Goal: Task Accomplishment & Management: Use online tool/utility

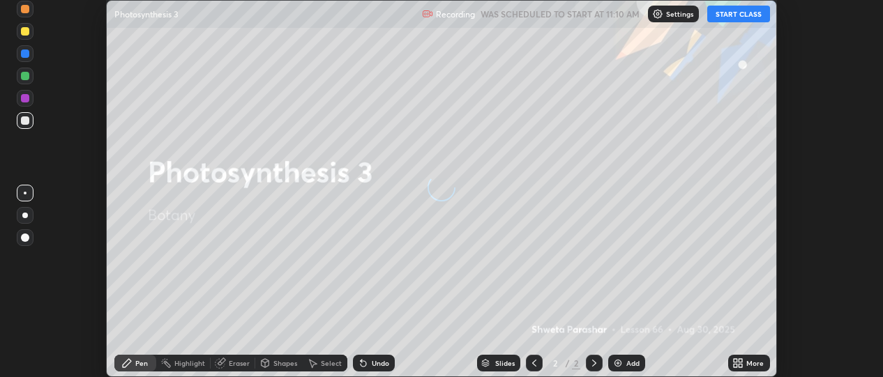
scroll to position [377, 882]
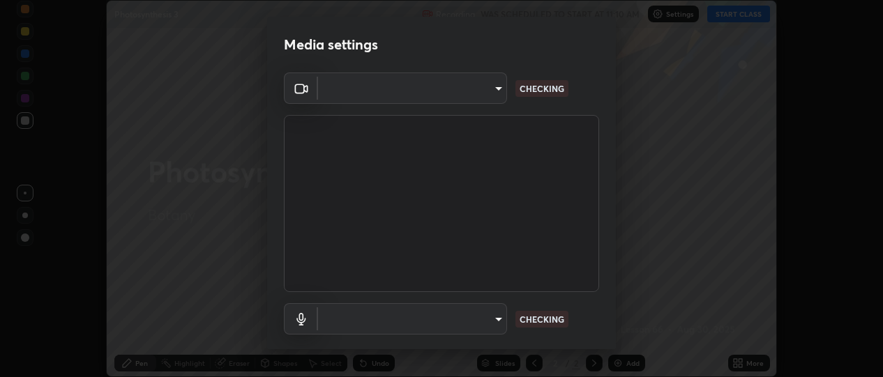
click at [747, 361] on div "Media settings ​ CHECKING ​ CHECKING 1 / 5 Next" at bounding box center [441, 188] width 883 height 377
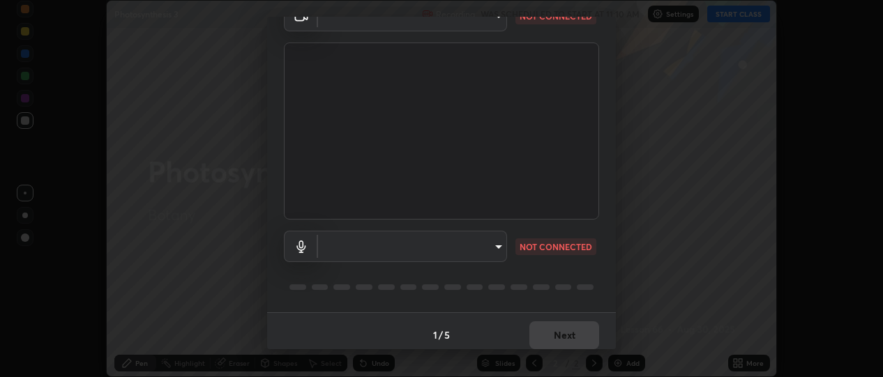
scroll to position [80, 0]
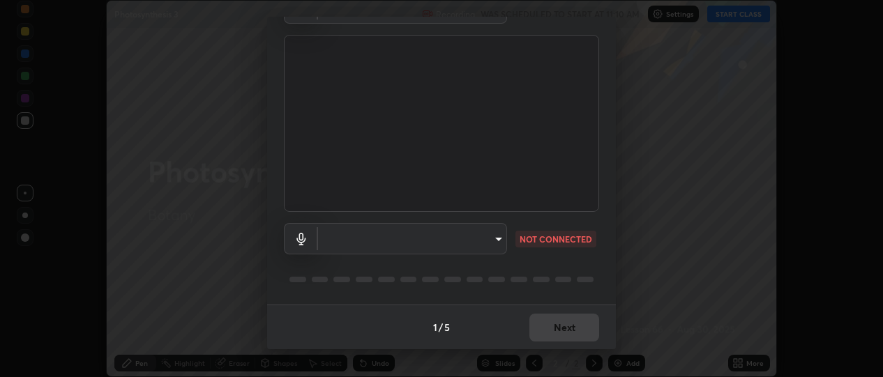
type input "486f78e54d7dddc9be9252412b3621fd46b1b86295bae576e5b24e1a8a6f9220"
click at [479, 239] on body "Erase all Photosynthesis 3 Recording WAS SCHEDULED TO START AT 11:10 AM Setting…" at bounding box center [441, 188] width 883 height 377
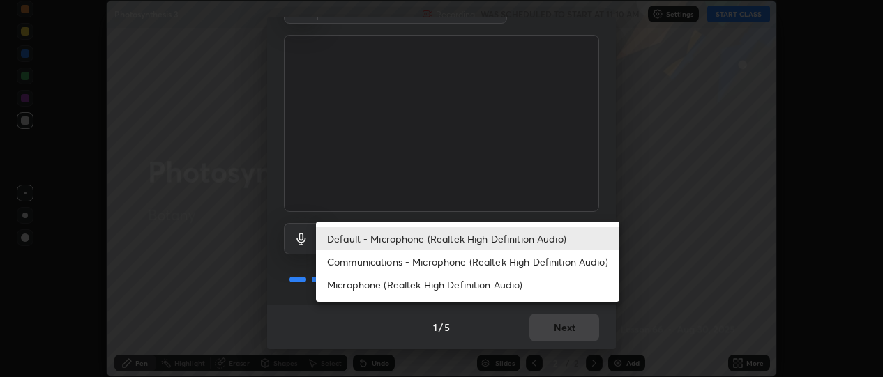
click at [377, 290] on li "Microphone (Realtek High Definition Audio)" at bounding box center [467, 284] width 303 height 23
type input "f8690691222a77e59c6ba1bbf2a4742f13a1830d7e798a5238d139a6e6cde143"
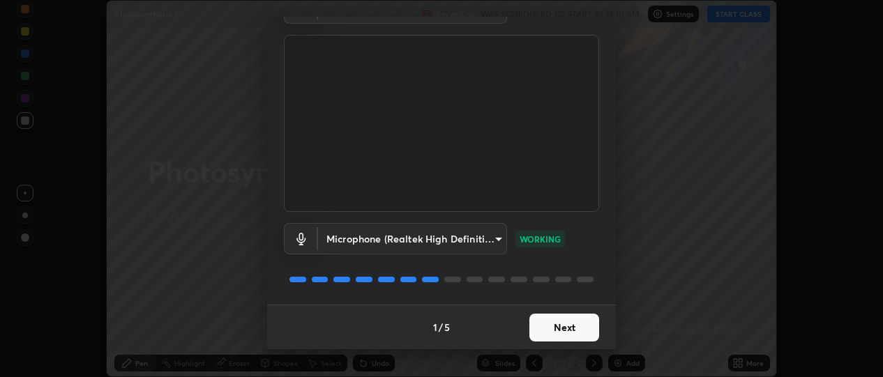
click at [563, 328] on button "Next" at bounding box center [564, 328] width 70 height 28
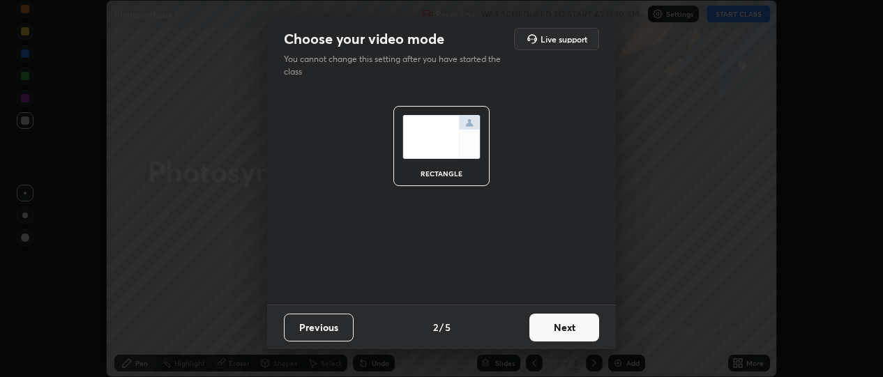
click at [556, 325] on button "Next" at bounding box center [564, 328] width 70 height 28
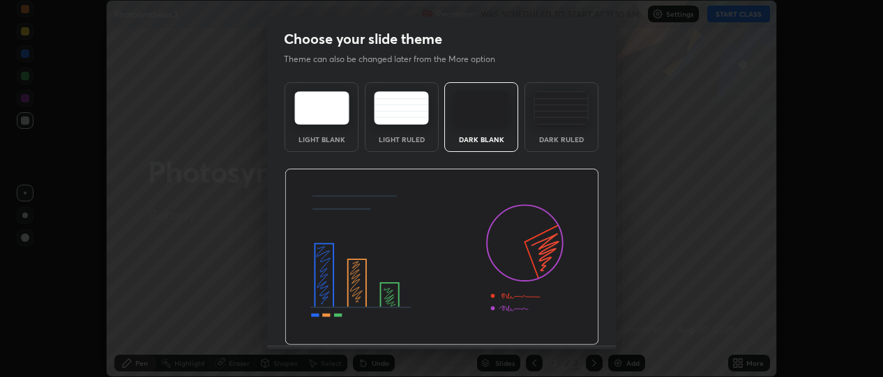
scroll to position [41, 0]
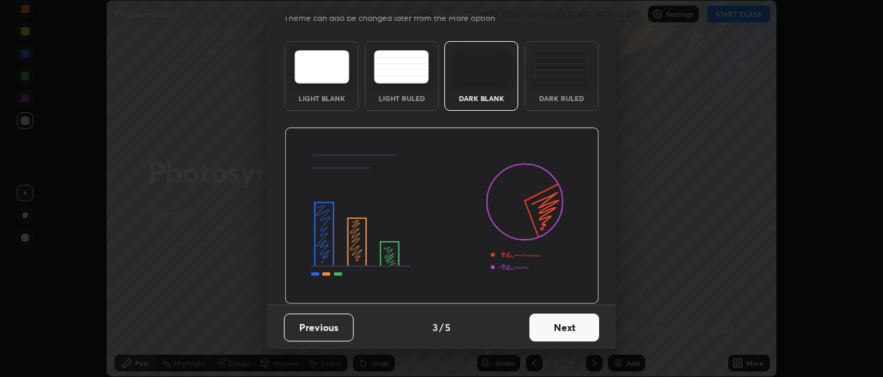
click at [564, 331] on button "Next" at bounding box center [564, 328] width 70 height 28
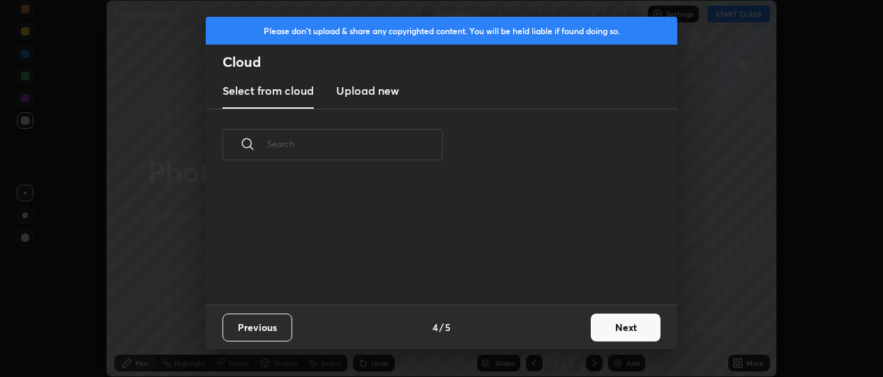
click at [582, 330] on div "Previous 4 / 5 Next" at bounding box center [441, 327] width 471 height 45
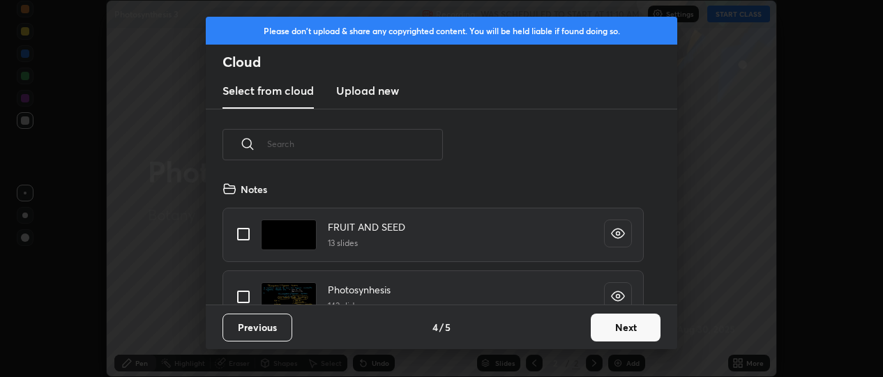
scroll to position [124, 448]
click at [619, 333] on button "Next" at bounding box center [626, 328] width 70 height 28
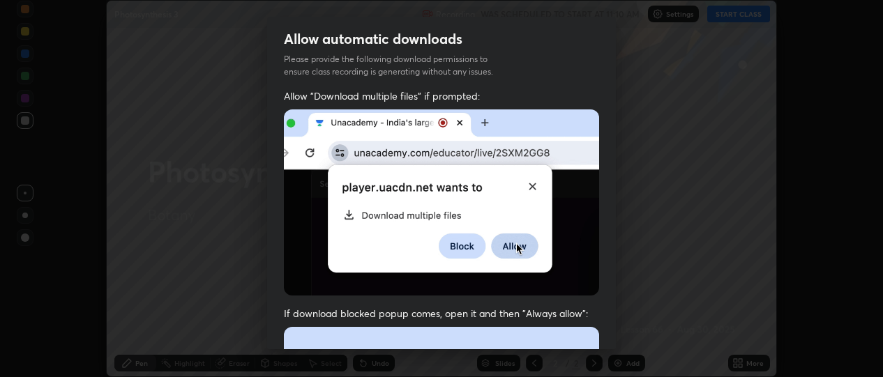
click at [630, 329] on div "Allow automatic downloads Please provide the following download permissions to …" at bounding box center [441, 188] width 883 height 377
click at [629, 328] on div "Allow automatic downloads Please provide the following download permissions to …" at bounding box center [441, 188] width 883 height 377
click at [628, 327] on div "Allow automatic downloads Please provide the following download permissions to …" at bounding box center [441, 188] width 883 height 377
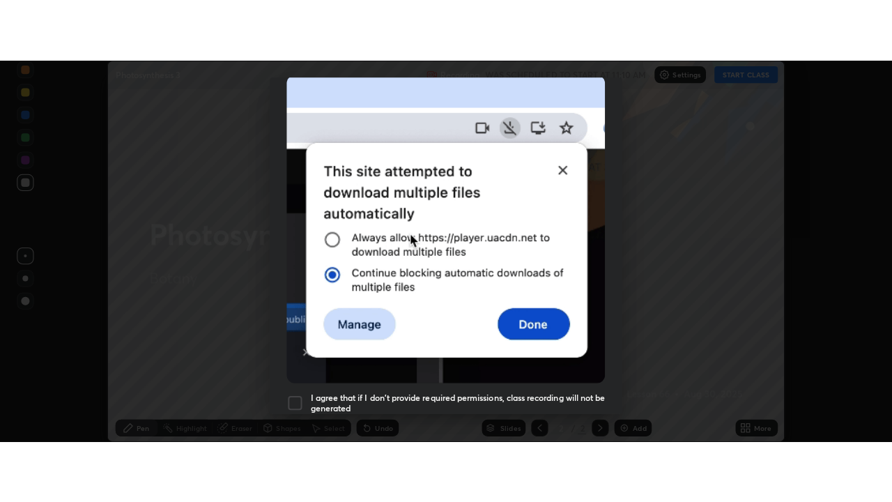
scroll to position [365, 0]
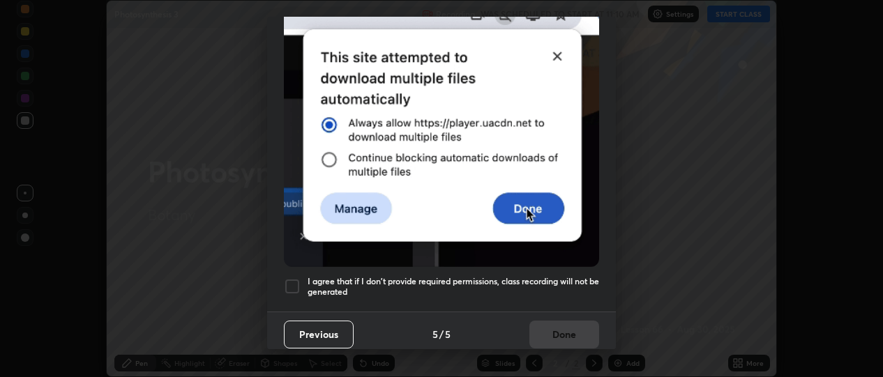
click at [284, 278] on div at bounding box center [292, 286] width 17 height 17
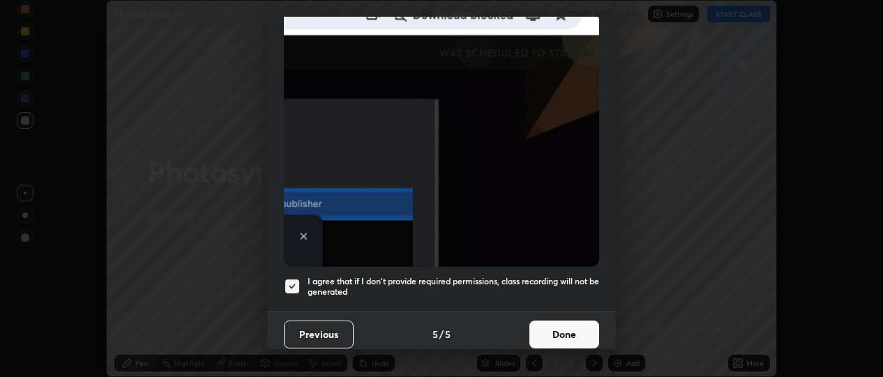
click at [537, 321] on button "Done" at bounding box center [564, 335] width 70 height 28
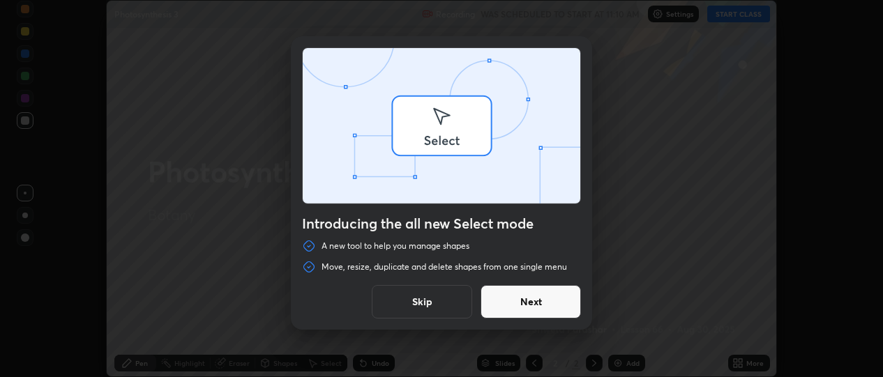
click at [736, 365] on div "Introducing the all new Select mode A new tool to help you manage shapes Move, …" at bounding box center [441, 188] width 883 height 377
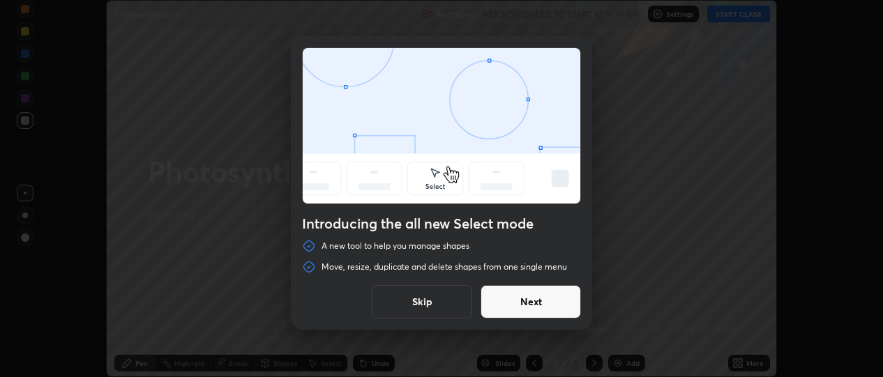
click at [452, 303] on button "Skip" at bounding box center [422, 301] width 100 height 33
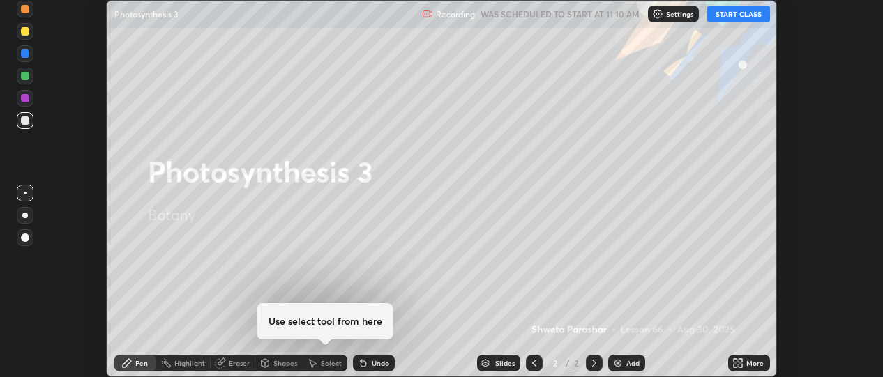
click at [742, 364] on icon at bounding box center [740, 365] width 3 height 3
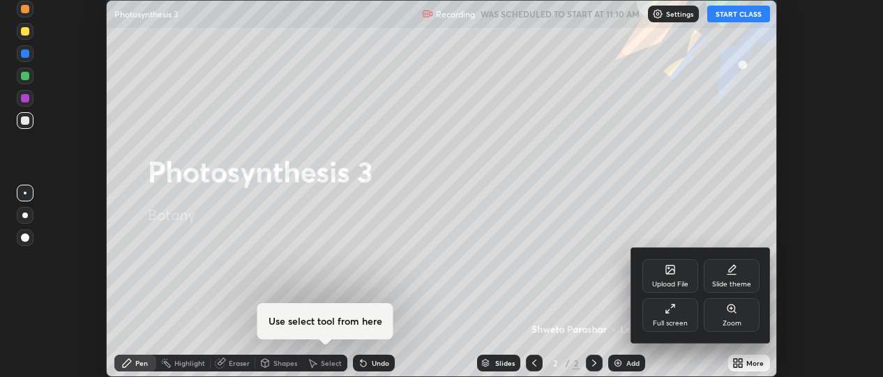
click at [671, 307] on icon at bounding box center [669, 308] width 11 height 11
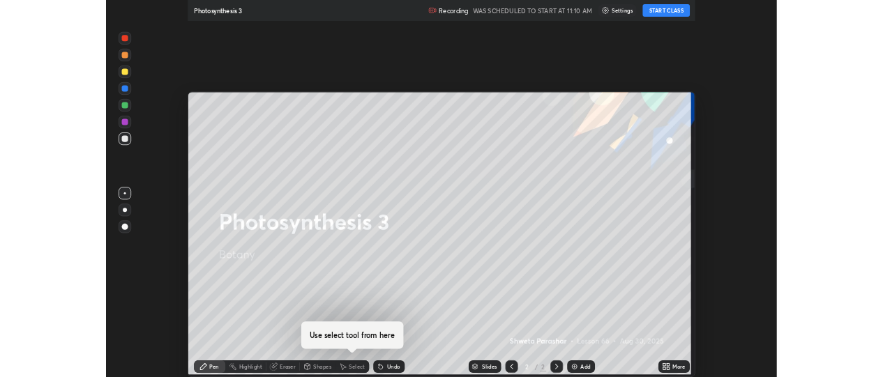
scroll to position [502, 892]
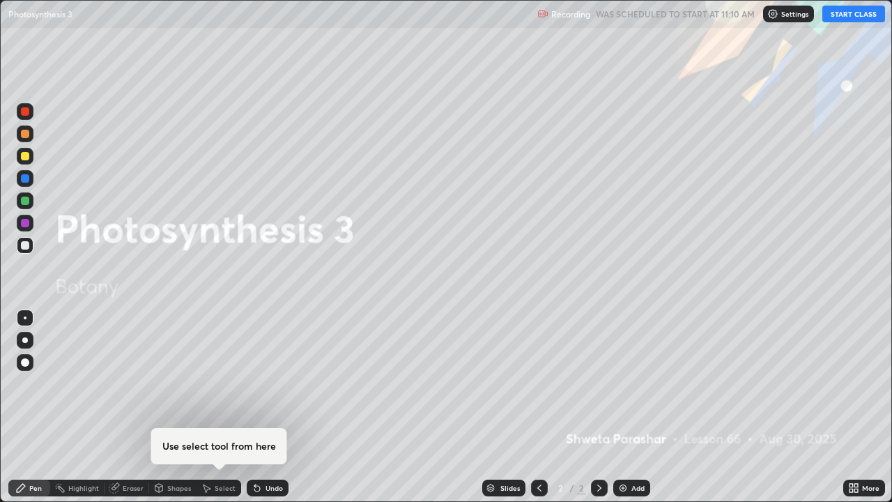
click at [844, 13] on button "START CLASS" at bounding box center [854, 14] width 63 height 17
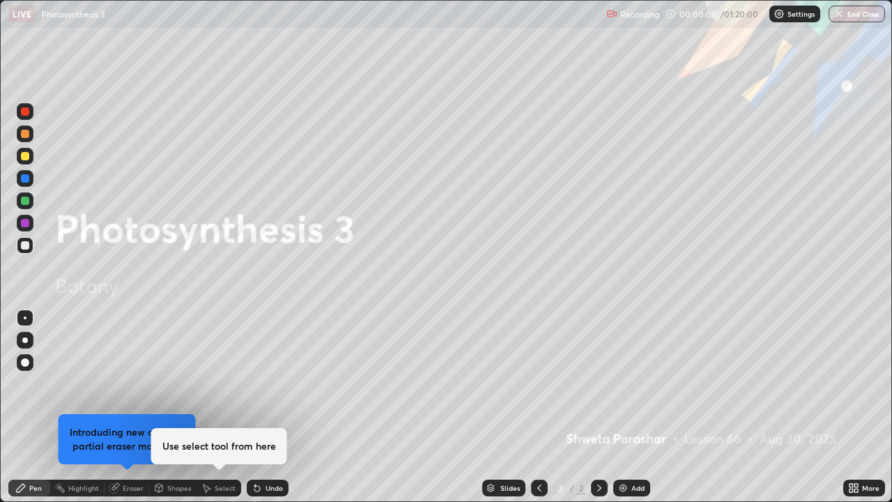
click at [628, 377] on div "Add" at bounding box center [632, 488] width 37 height 17
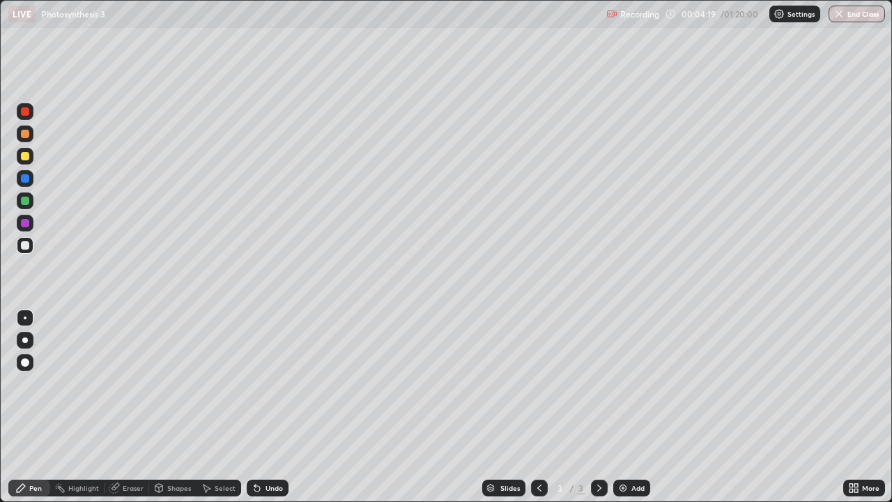
click at [25, 340] on div at bounding box center [25, 340] width 6 height 6
click at [26, 132] on div at bounding box center [25, 134] width 8 height 8
click at [218, 377] on div "Select" at bounding box center [225, 488] width 21 height 7
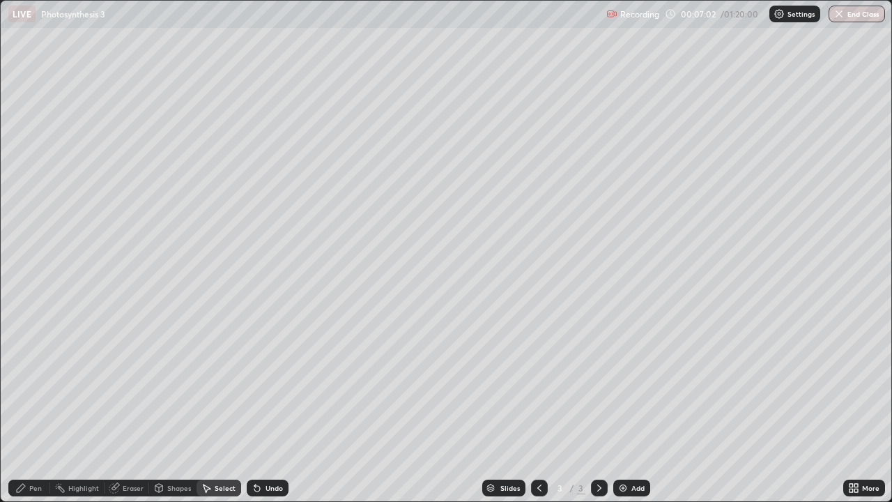
click at [22, 377] on icon at bounding box center [21, 488] width 8 height 8
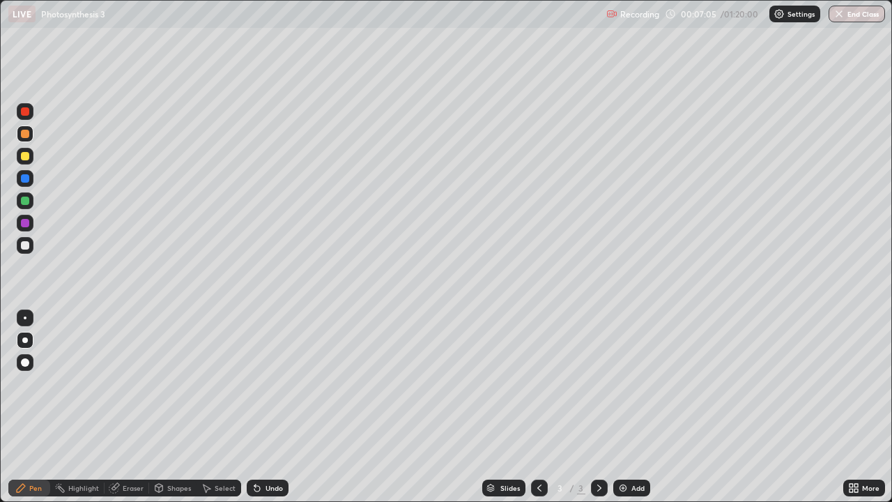
click at [26, 156] on div at bounding box center [25, 156] width 8 height 8
click at [26, 133] on div at bounding box center [25, 134] width 8 height 8
click at [27, 202] on div at bounding box center [25, 201] width 8 height 8
click at [23, 181] on div at bounding box center [25, 178] width 8 height 8
click at [31, 248] on div at bounding box center [25, 245] width 17 height 17
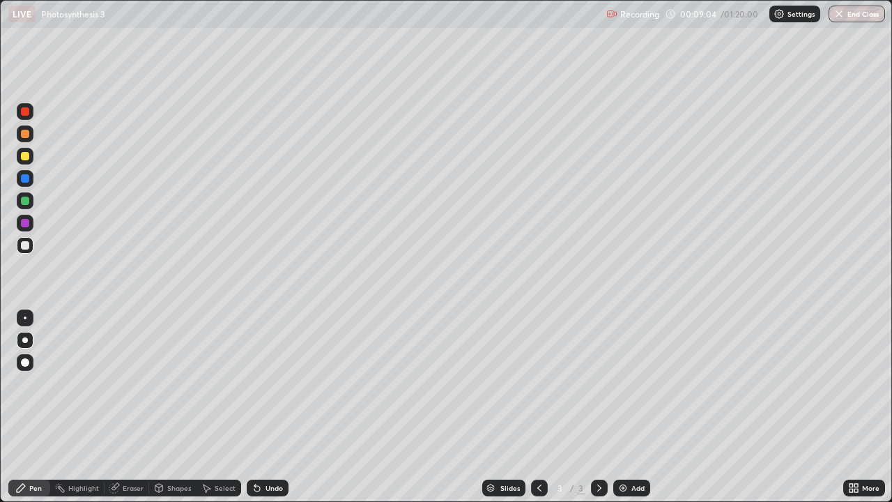
click at [29, 220] on div at bounding box center [25, 223] width 8 height 8
click at [28, 203] on div at bounding box center [25, 201] width 8 height 8
click at [25, 225] on div at bounding box center [25, 223] width 8 height 8
click at [222, 377] on div "Select" at bounding box center [225, 488] width 21 height 7
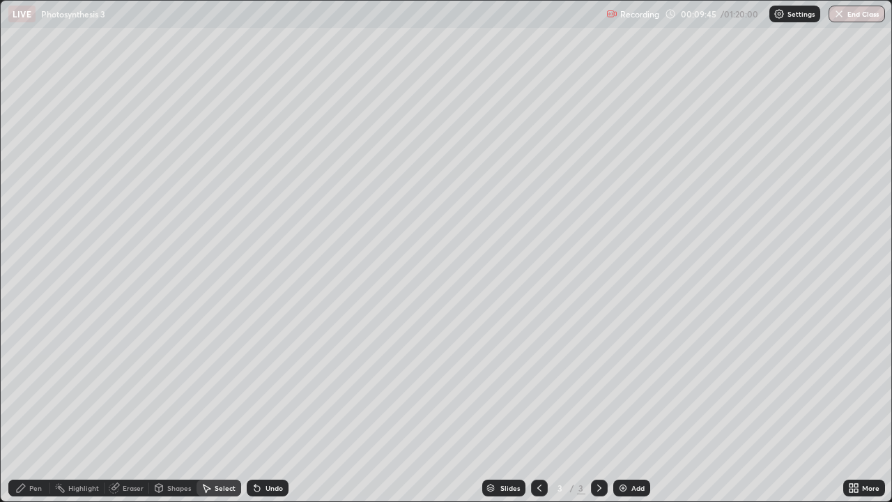
click at [553, 377] on div "0 ° Undo Copy Duplicate Duplicate to new slide Delete" at bounding box center [446, 251] width 891 height 501
click at [39, 377] on div "Pen" at bounding box center [35, 488] width 13 height 7
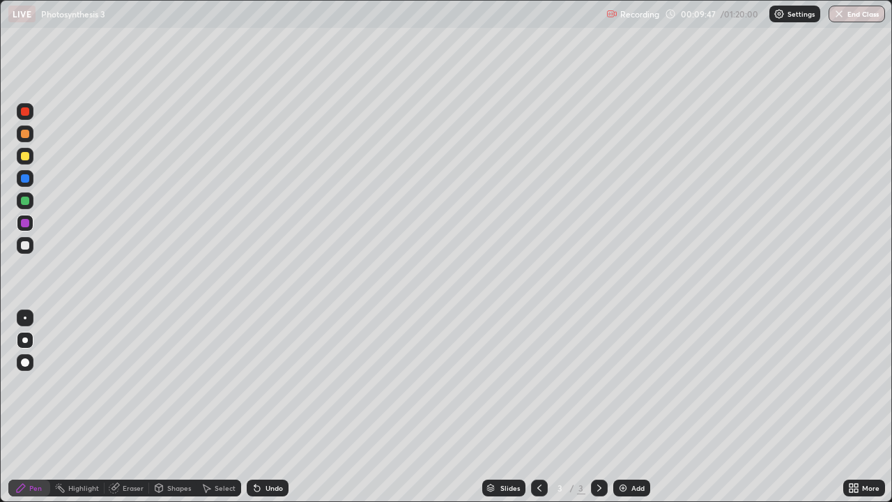
click at [25, 135] on div at bounding box center [25, 134] width 8 height 8
click at [261, 377] on div "Undo" at bounding box center [268, 488] width 42 height 17
click at [24, 249] on div at bounding box center [25, 245] width 8 height 8
click at [219, 377] on div "Select" at bounding box center [225, 488] width 21 height 7
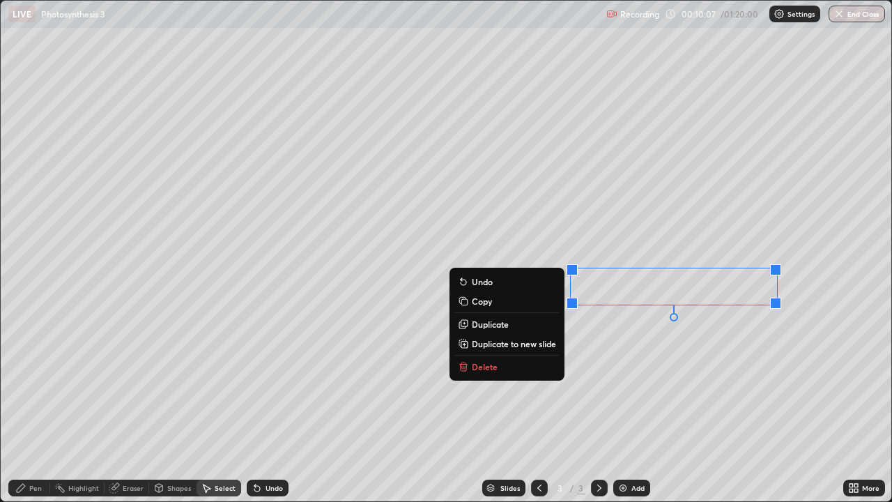
click at [484, 370] on p "Delete" at bounding box center [485, 366] width 26 height 11
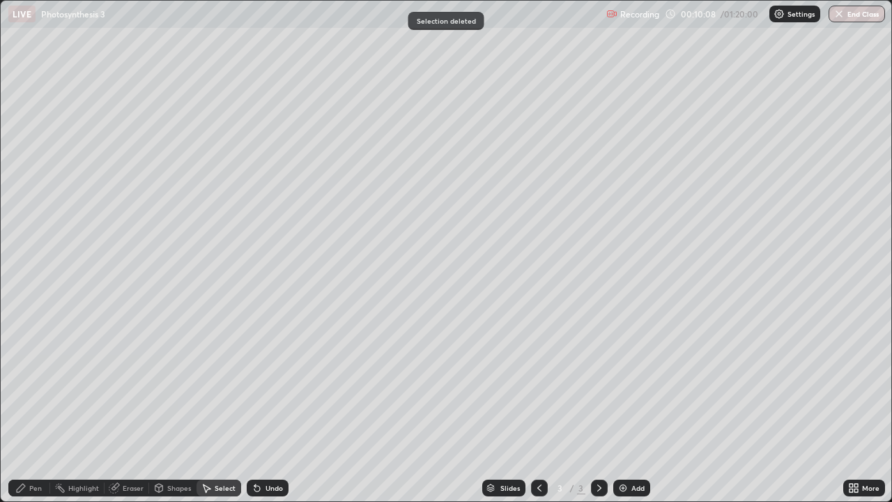
click at [29, 377] on div "Pen" at bounding box center [35, 488] width 13 height 7
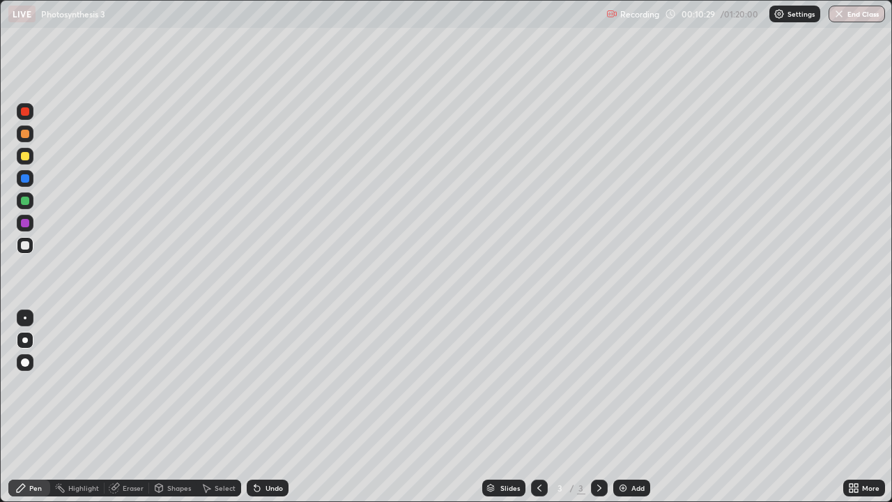
click at [222, 377] on div "Select" at bounding box center [225, 488] width 21 height 7
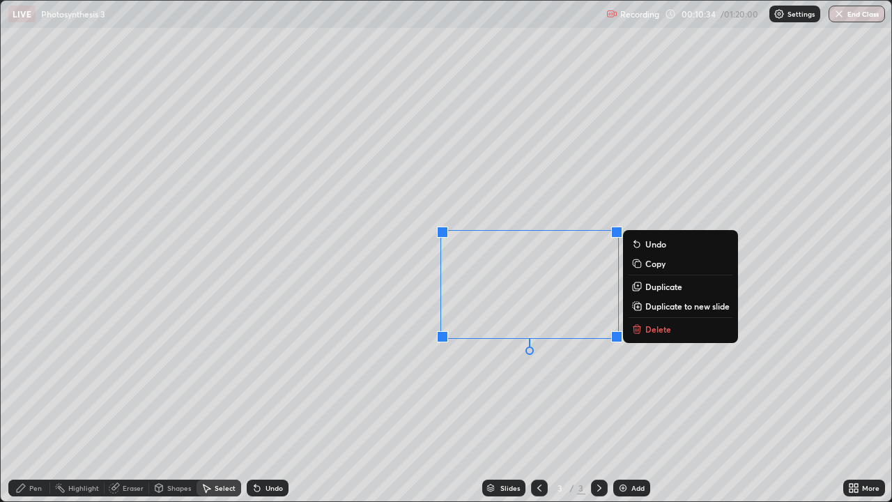
click at [660, 287] on p "Duplicate" at bounding box center [664, 286] width 37 height 11
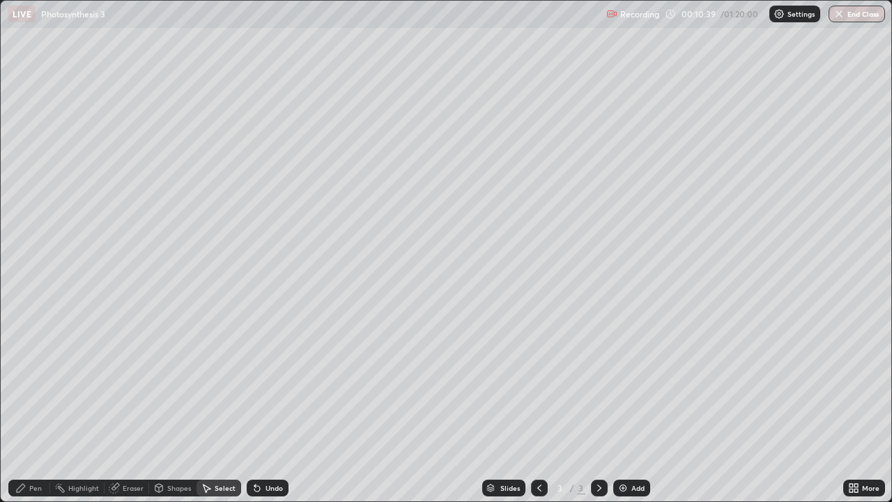
click at [402, 377] on div "0 ° Undo Copy Duplicate Duplicate to new slide Delete" at bounding box center [446, 251] width 891 height 501
click at [45, 377] on div "Pen" at bounding box center [29, 488] width 42 height 17
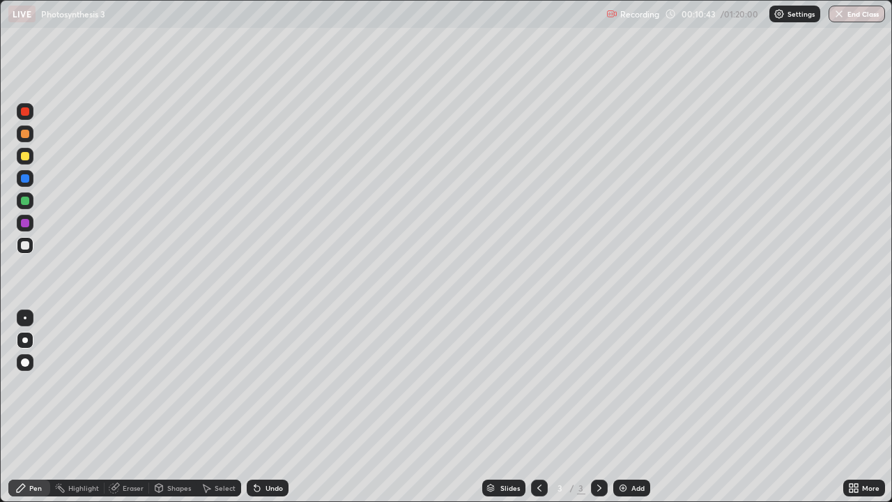
click at [136, 377] on div "Eraser" at bounding box center [133, 488] width 21 height 7
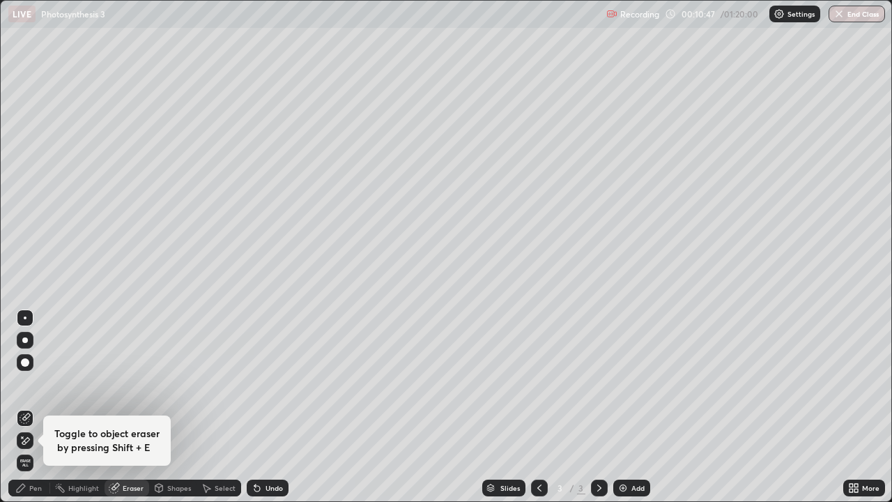
click at [32, 377] on div "Pen" at bounding box center [35, 488] width 13 height 7
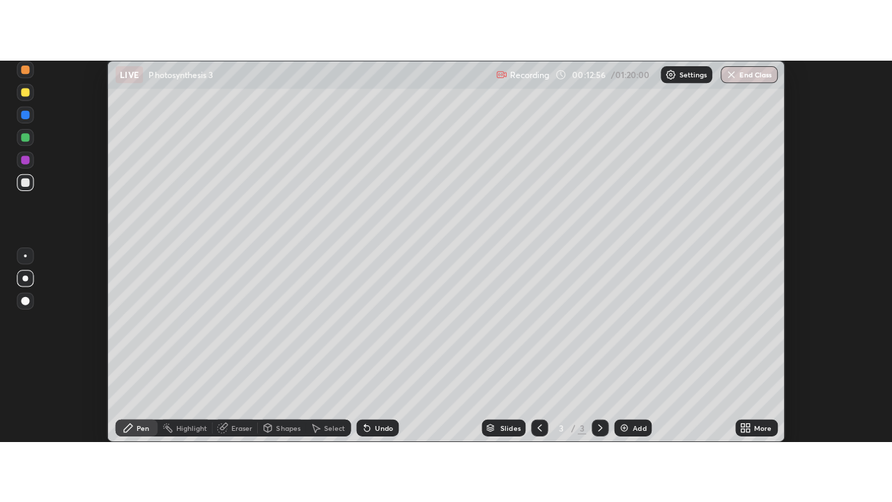
scroll to position [69346, 68840]
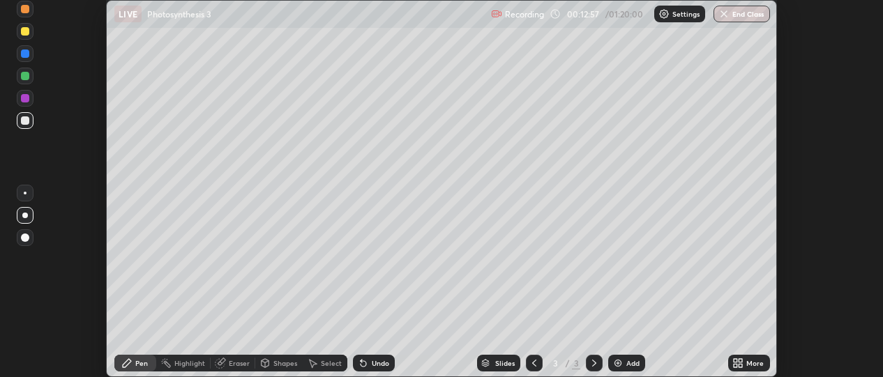
click at [754, 363] on div "More" at bounding box center [754, 363] width 17 height 7
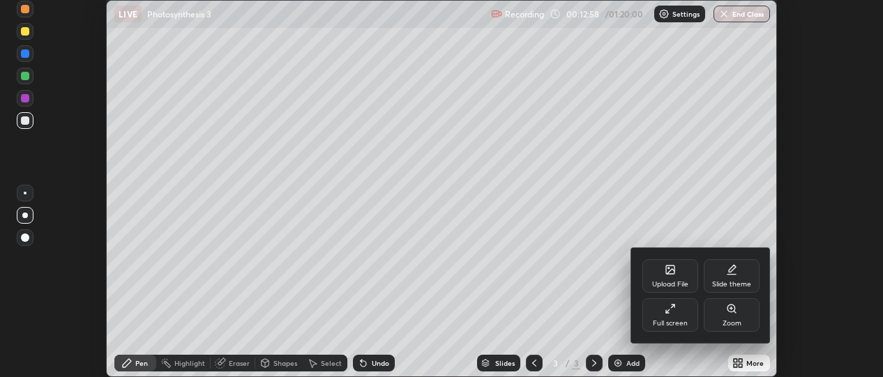
click at [676, 320] on div "Full screen" at bounding box center [670, 323] width 35 height 7
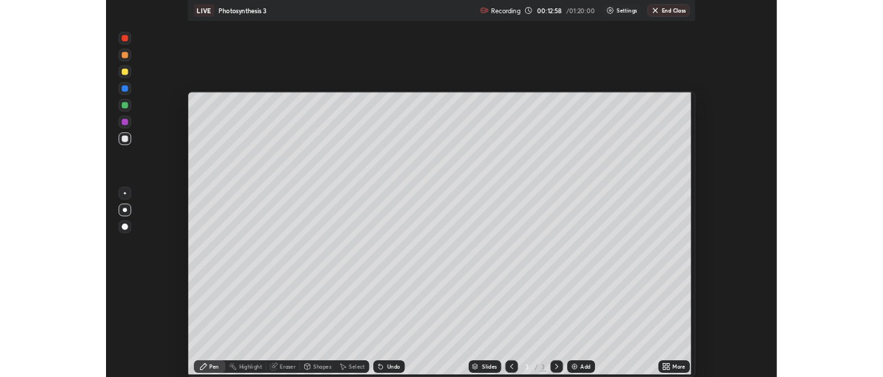
scroll to position [502, 892]
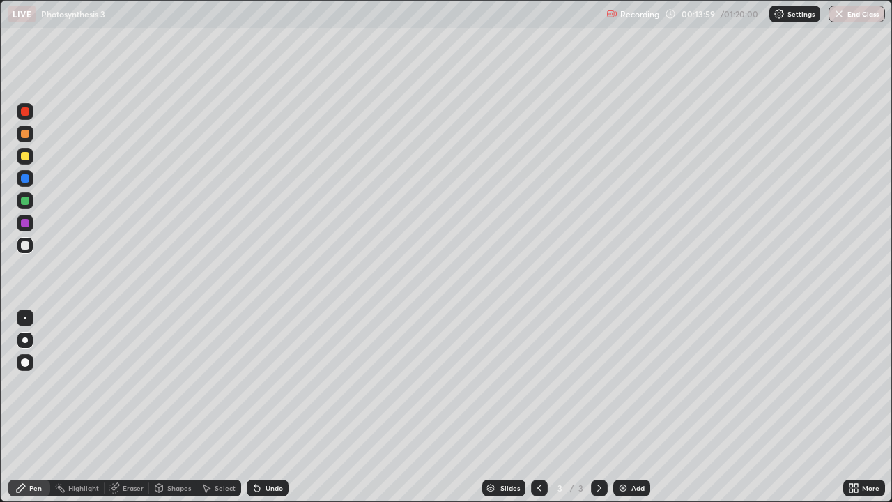
click at [599, 377] on icon at bounding box center [600, 488] width 4 height 7
click at [630, 377] on div "Add" at bounding box center [632, 488] width 37 height 17
click at [24, 249] on div at bounding box center [25, 245] width 8 height 8
click at [26, 202] on div at bounding box center [25, 201] width 8 height 8
click at [24, 180] on div at bounding box center [25, 178] width 8 height 8
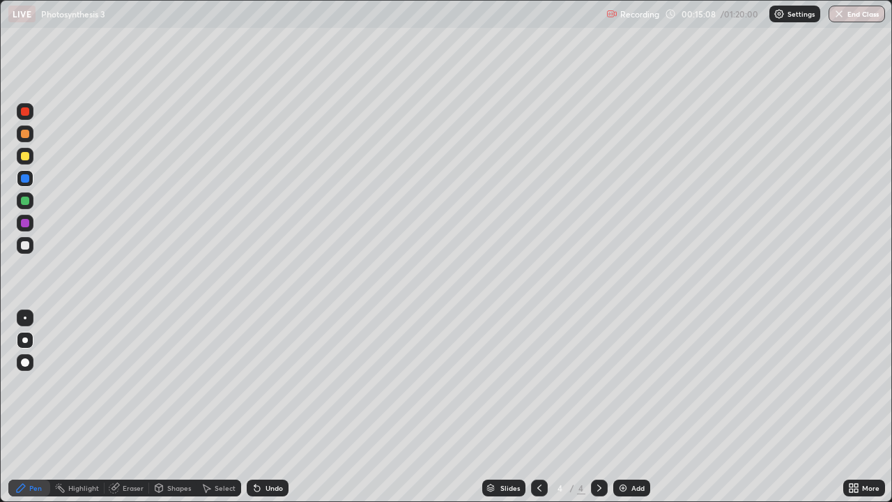
click at [25, 253] on div at bounding box center [25, 245] width 17 height 17
click at [26, 201] on div at bounding box center [25, 201] width 8 height 8
click at [77, 377] on div "Highlight" at bounding box center [83, 488] width 31 height 7
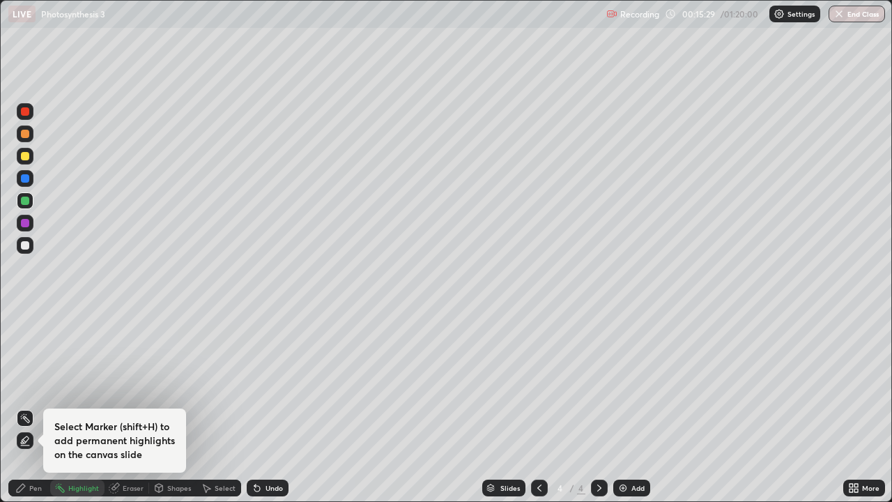
click at [24, 377] on icon at bounding box center [24, 441] width 3 height 3
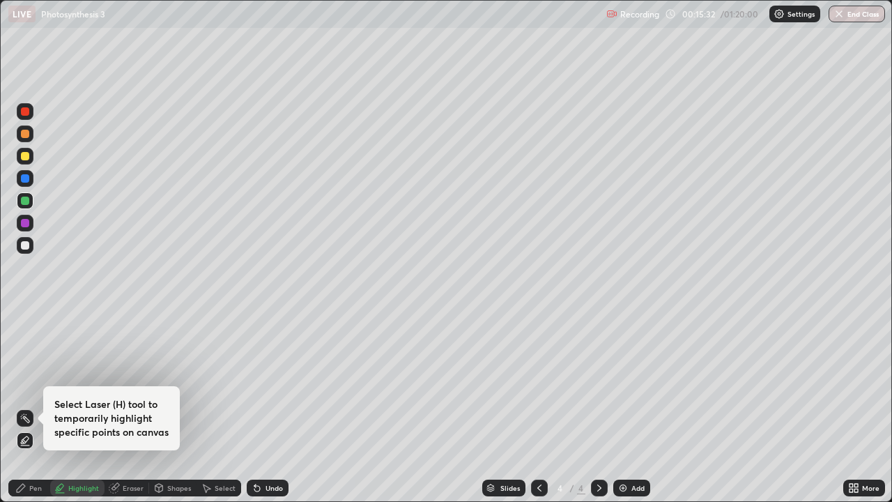
click at [26, 176] on div at bounding box center [25, 178] width 8 height 8
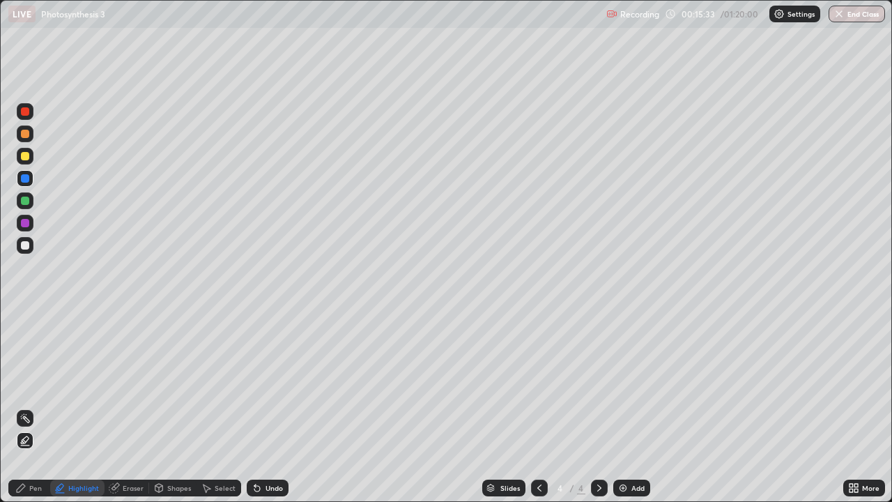
click at [266, 377] on div "Undo" at bounding box center [274, 488] width 17 height 7
click at [23, 377] on icon at bounding box center [20, 487] width 11 height 11
click at [24, 160] on div at bounding box center [25, 156] width 8 height 8
click at [23, 246] on div at bounding box center [25, 245] width 8 height 8
click at [25, 231] on div at bounding box center [25, 223] width 17 height 17
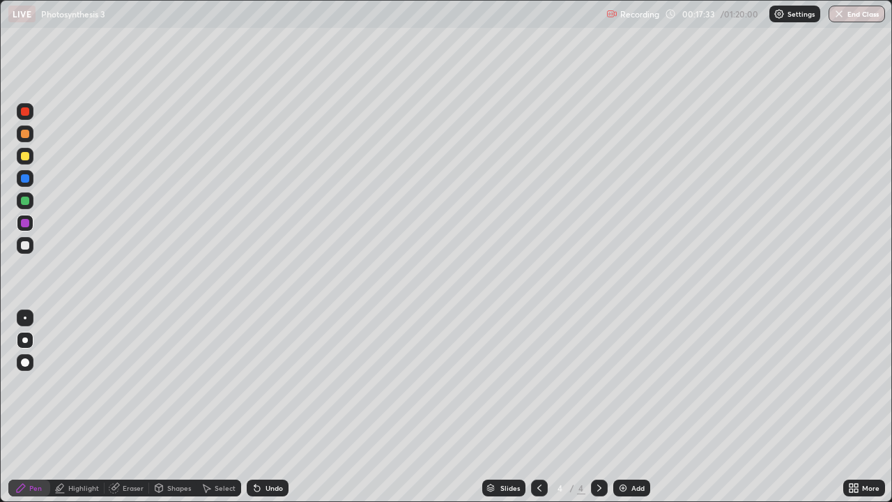
click at [20, 201] on div at bounding box center [25, 200] width 17 height 17
click at [25, 225] on div at bounding box center [25, 223] width 8 height 8
click at [32, 243] on div at bounding box center [25, 245] width 17 height 17
click at [124, 377] on div "Eraser" at bounding box center [127, 488] width 45 height 17
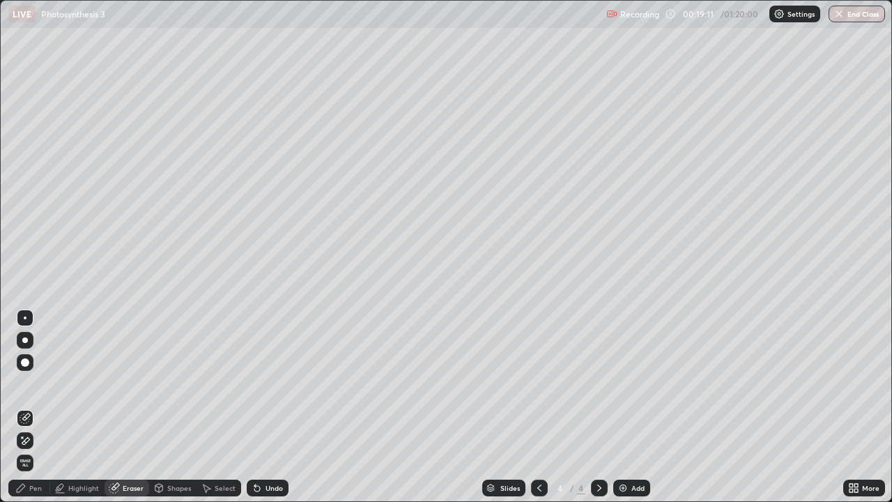
click at [36, 377] on div "Pen" at bounding box center [35, 488] width 13 height 7
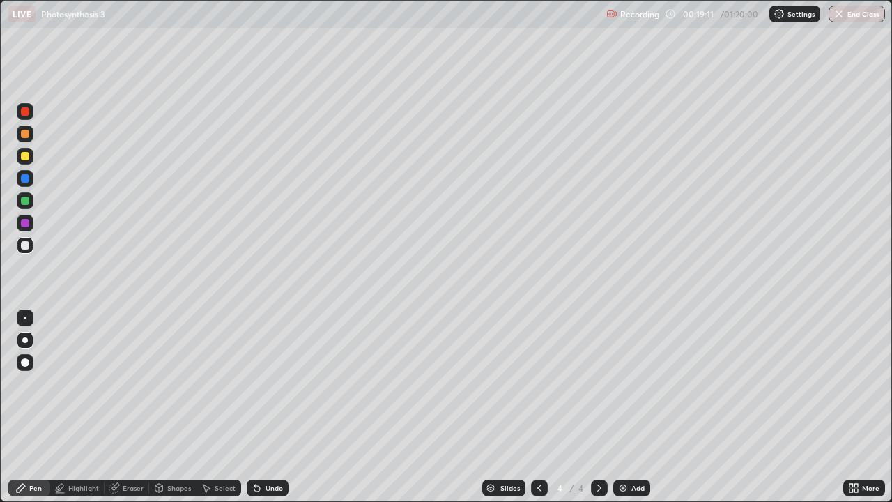
click at [26, 245] on div at bounding box center [25, 245] width 8 height 8
click at [637, 377] on div "Add" at bounding box center [632, 488] width 37 height 17
click at [26, 134] on div at bounding box center [25, 134] width 8 height 8
click at [126, 377] on div "Eraser" at bounding box center [127, 488] width 45 height 17
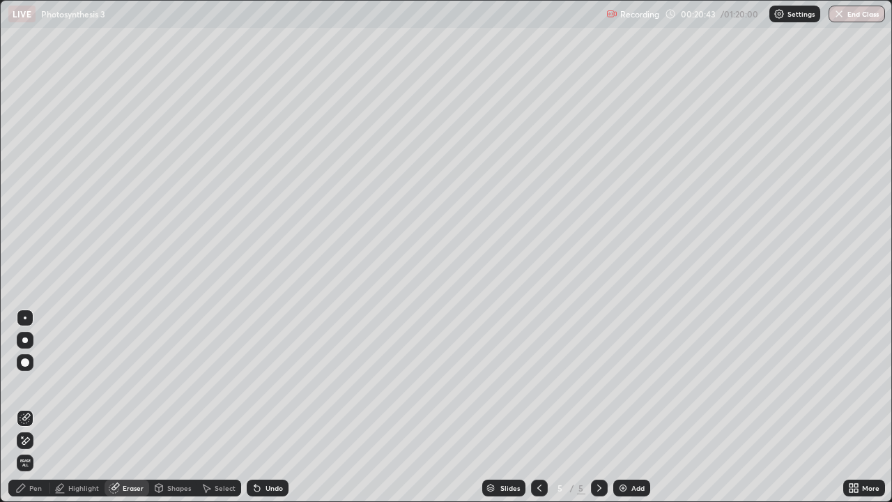
click at [28, 377] on div "Pen" at bounding box center [29, 488] width 42 height 17
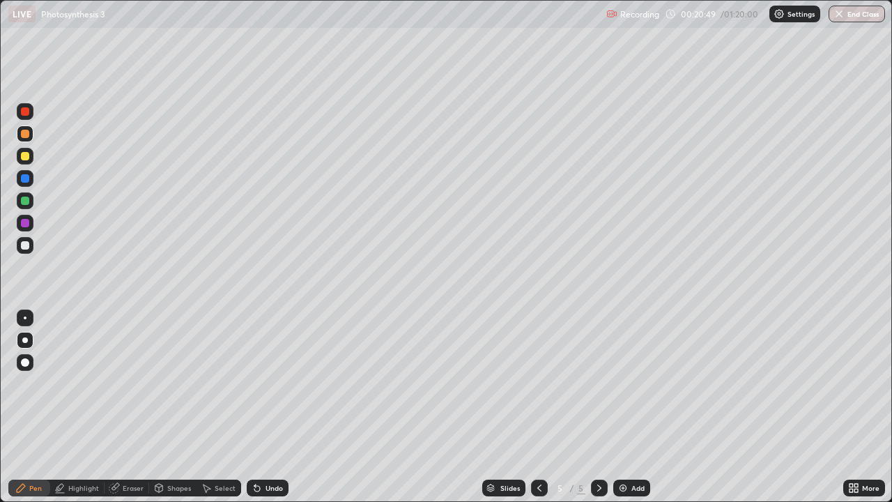
click at [27, 199] on div at bounding box center [25, 201] width 8 height 8
click at [29, 248] on div at bounding box center [25, 245] width 8 height 8
click at [24, 178] on div at bounding box center [25, 178] width 8 height 8
click at [25, 224] on div at bounding box center [25, 223] width 8 height 8
click at [23, 248] on div at bounding box center [25, 245] width 8 height 8
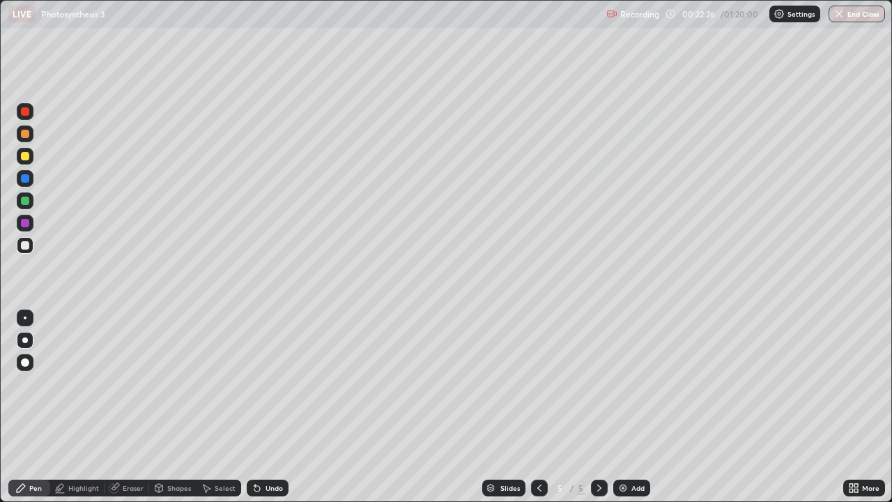
click at [276, 377] on div "Undo" at bounding box center [274, 488] width 17 height 7
click at [275, 377] on div "Undo" at bounding box center [268, 488] width 42 height 17
click at [277, 377] on div "Undo" at bounding box center [274, 488] width 17 height 7
click at [211, 377] on icon at bounding box center [206, 487] width 11 height 11
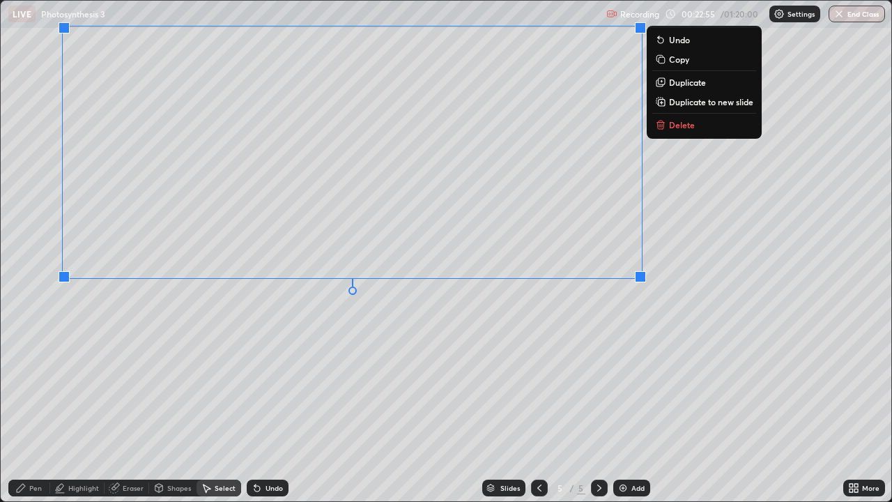
click at [421, 362] on div "0 ° Undo Copy Duplicate Duplicate to new slide Delete" at bounding box center [446, 251] width 891 height 501
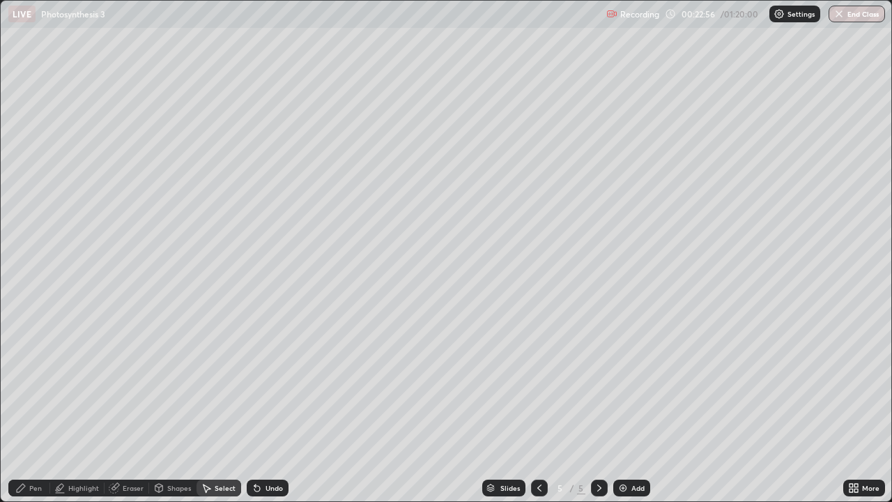
click at [36, 377] on div "Pen" at bounding box center [35, 488] width 13 height 7
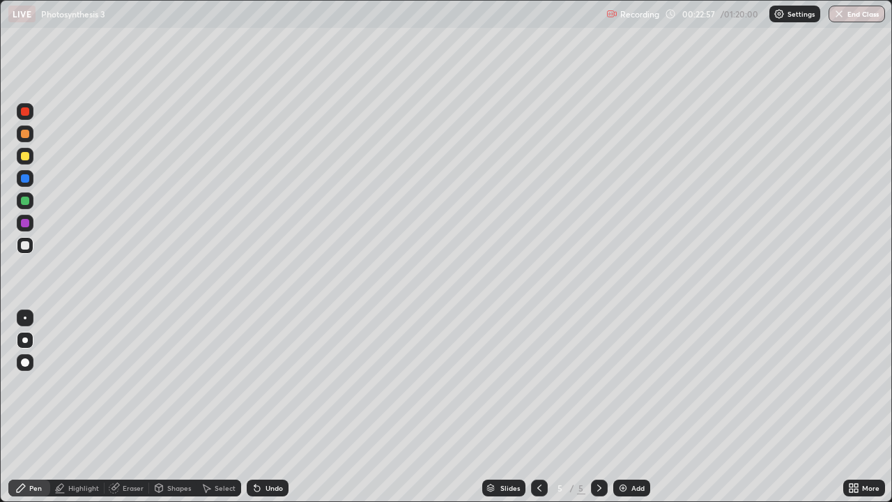
click at [34, 377] on div "Pen" at bounding box center [35, 488] width 13 height 7
click at [25, 158] on div at bounding box center [25, 156] width 8 height 8
click at [23, 246] on div at bounding box center [25, 245] width 8 height 8
click at [220, 377] on div "Select" at bounding box center [225, 488] width 21 height 7
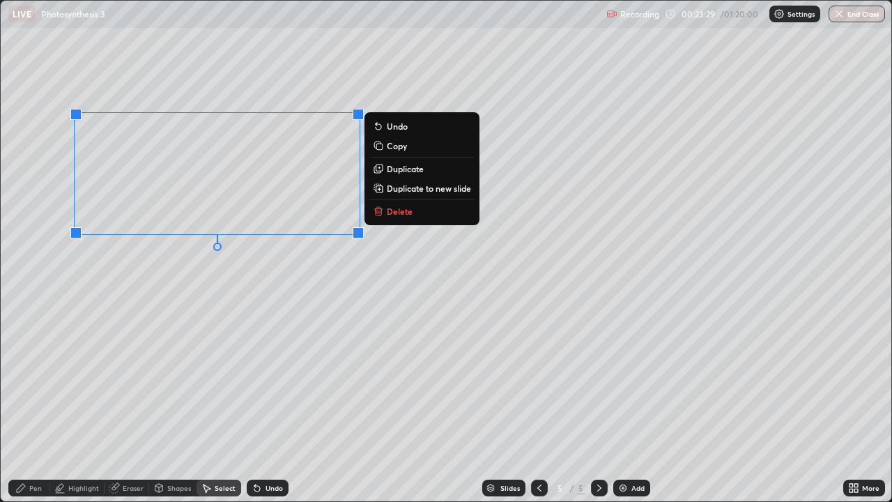
click at [400, 169] on p "Duplicate" at bounding box center [405, 168] width 37 height 11
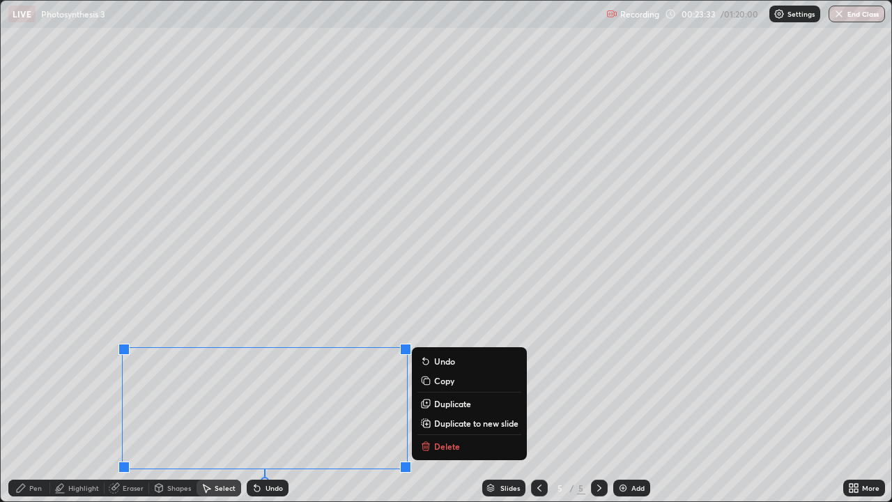
click at [73, 377] on div "0 ° Undo Copy Duplicate Duplicate to new slide Delete" at bounding box center [446, 251] width 891 height 501
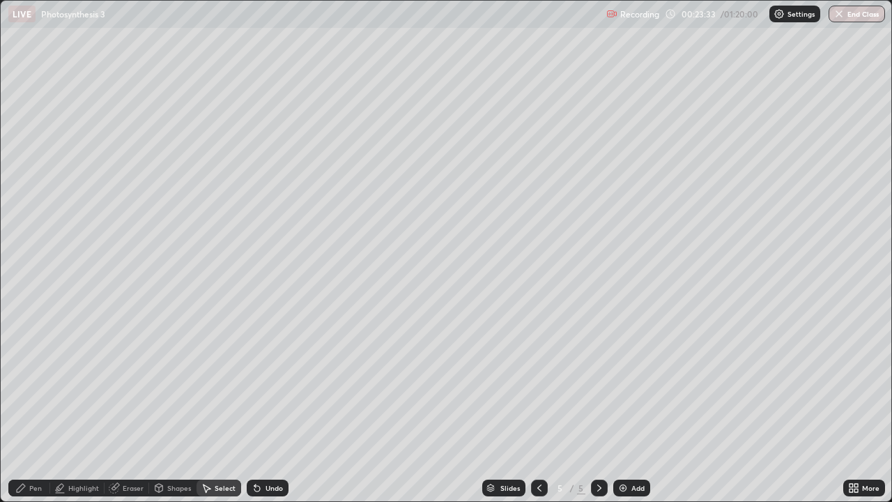
click at [18, 377] on icon at bounding box center [20, 487] width 11 height 11
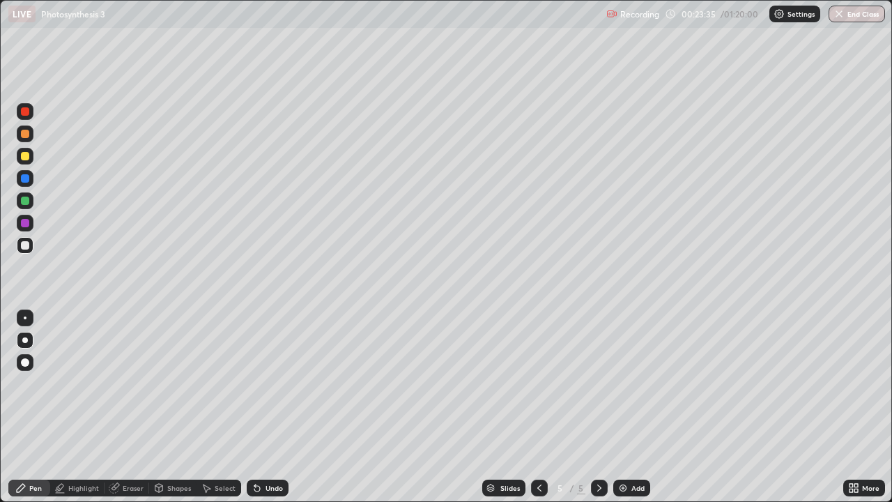
click at [24, 248] on div at bounding box center [25, 245] width 8 height 8
click at [24, 223] on div at bounding box center [25, 223] width 8 height 8
click at [24, 202] on div at bounding box center [25, 201] width 8 height 8
click at [219, 377] on div "Select" at bounding box center [225, 488] width 21 height 7
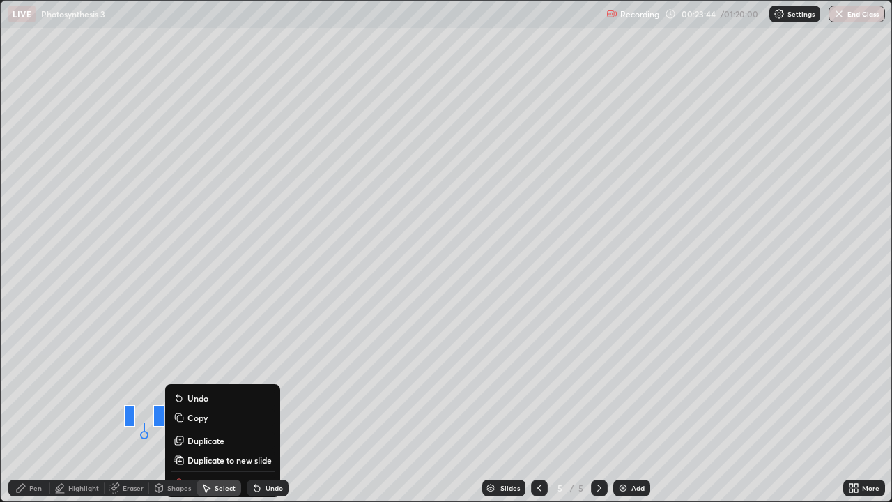
click at [70, 377] on div "0 ° Undo Copy Duplicate Duplicate to new slide Delete" at bounding box center [446, 251] width 891 height 501
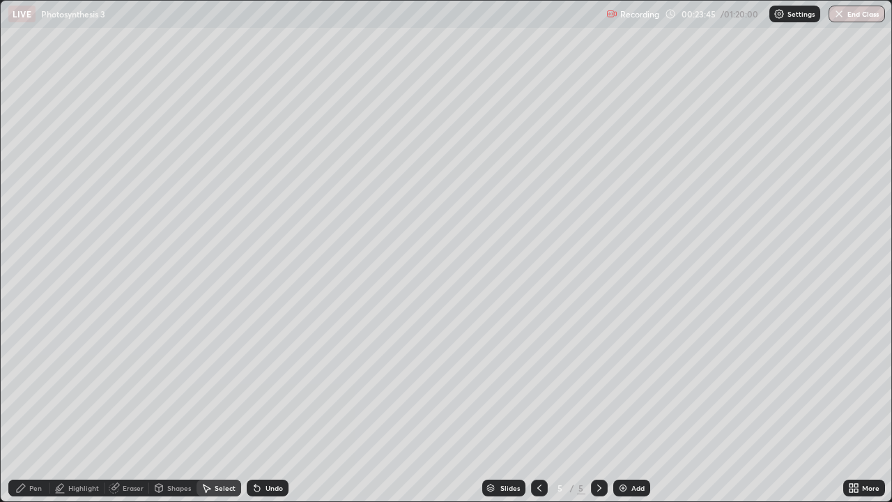
click at [20, 377] on div "Pen" at bounding box center [29, 488] width 42 height 17
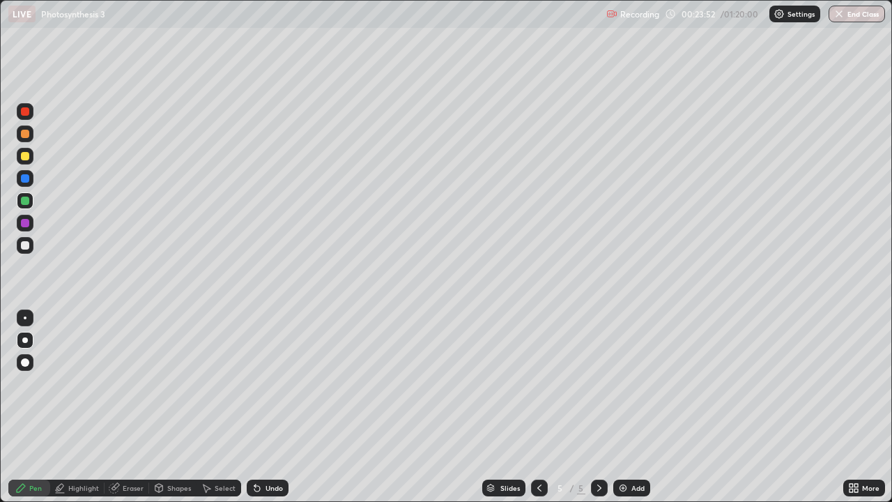
click at [131, 377] on div "Eraser" at bounding box center [127, 488] width 45 height 17
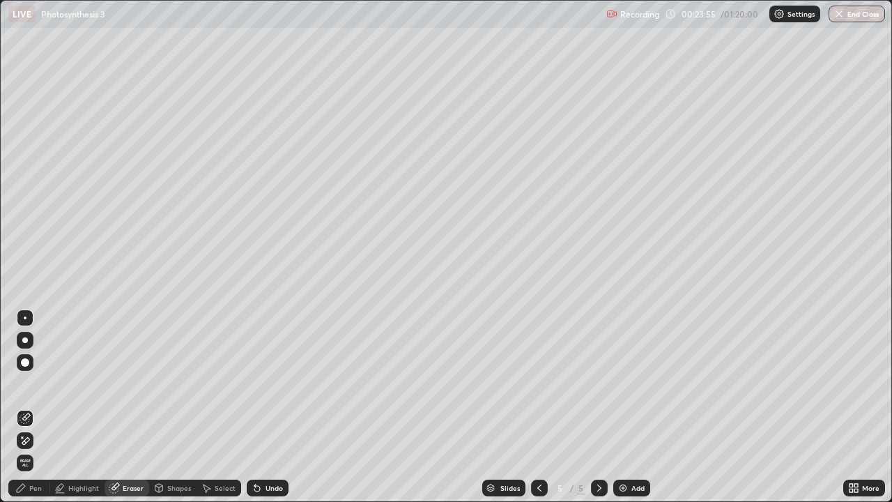
click at [29, 377] on div "Pen" at bounding box center [29, 488] width 42 height 17
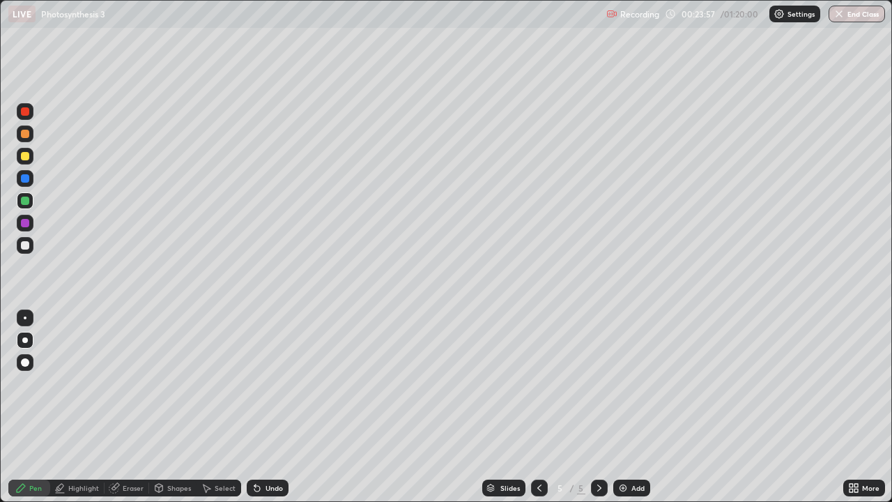
click at [29, 246] on div at bounding box center [25, 245] width 8 height 8
click at [26, 201] on div at bounding box center [25, 201] width 8 height 8
click at [25, 135] on div at bounding box center [25, 134] width 8 height 8
click at [24, 137] on div at bounding box center [25, 134] width 8 height 8
click at [223, 377] on div "Select" at bounding box center [225, 488] width 21 height 7
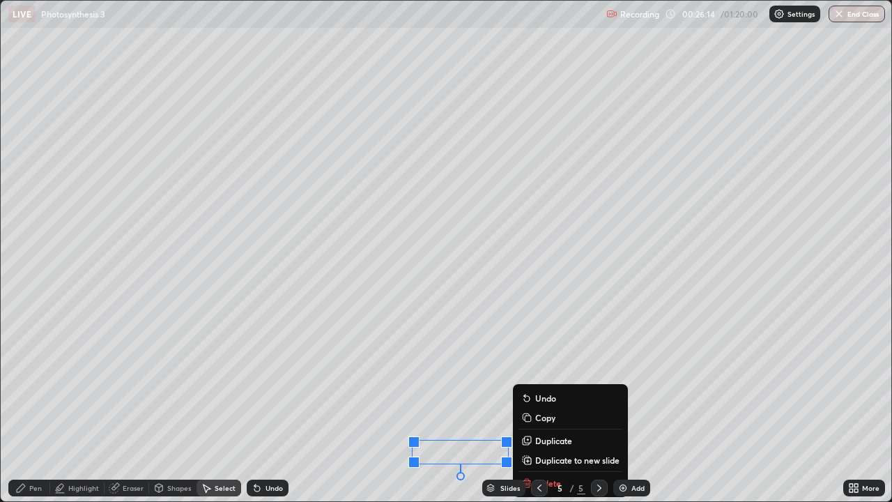
click at [436, 365] on div "0 ° Undo Copy Duplicate Duplicate to new slide Delete" at bounding box center [446, 251] width 891 height 501
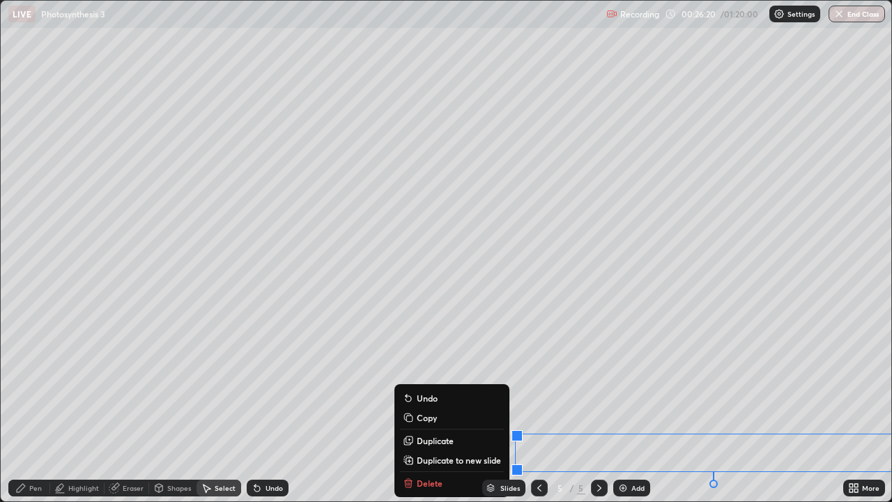
click at [429, 341] on div "0 ° Undo Copy Duplicate Duplicate to new slide Delete" at bounding box center [446, 251] width 891 height 501
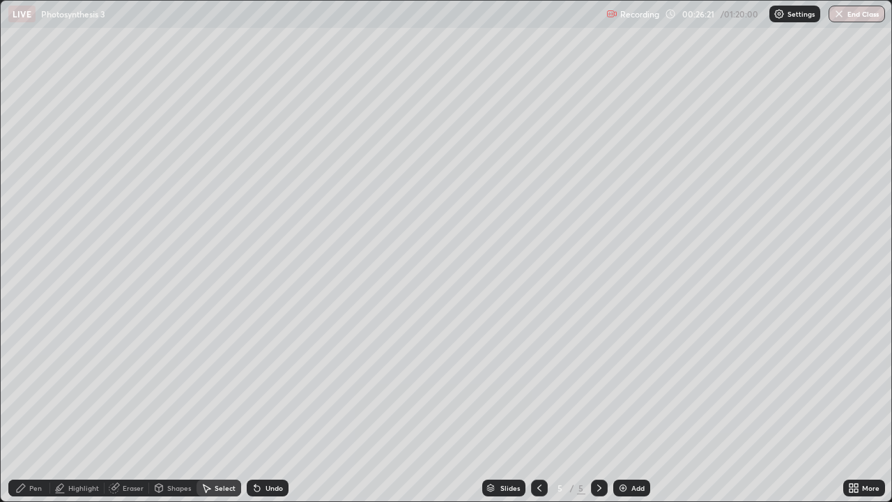
click at [40, 377] on div "Pen" at bounding box center [29, 488] width 42 height 17
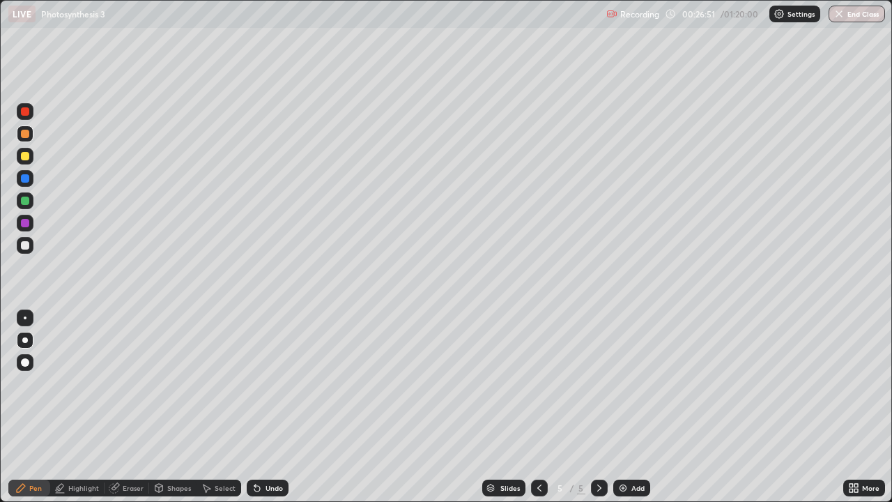
click at [217, 377] on div "Select" at bounding box center [225, 488] width 21 height 7
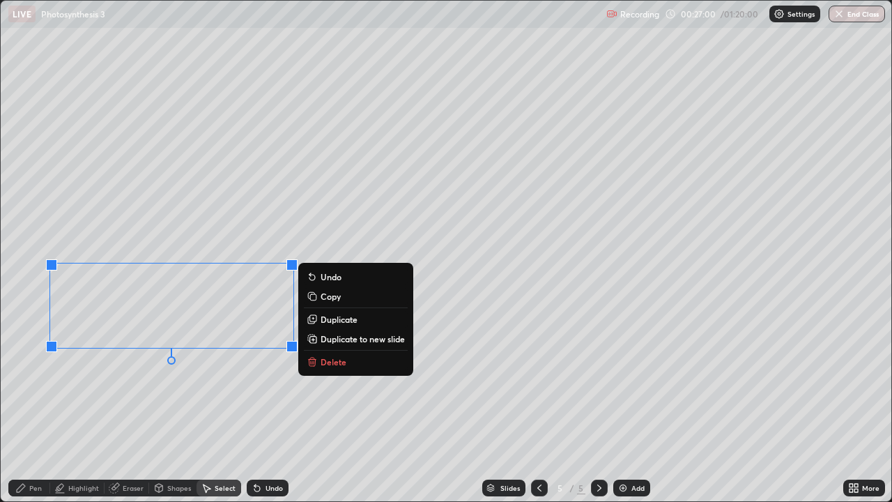
click at [197, 225] on div "0 ° Undo Copy Duplicate Duplicate to new slide Delete" at bounding box center [446, 251] width 891 height 501
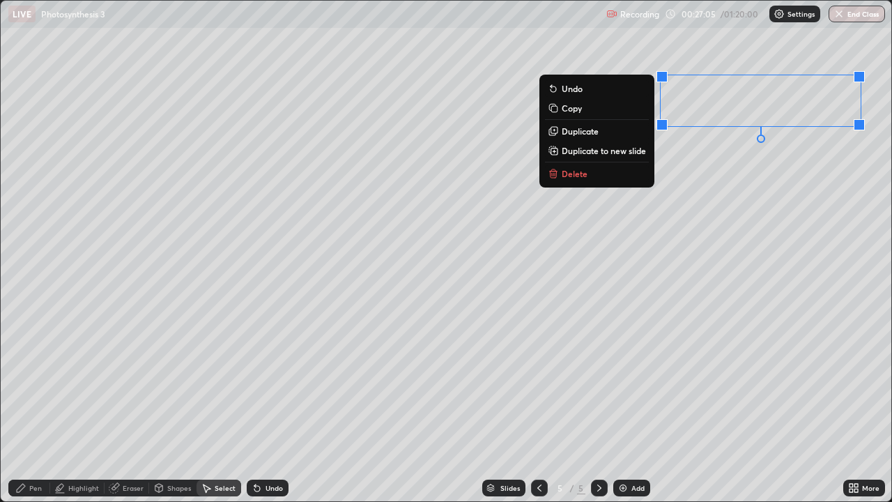
click at [694, 289] on div "0 ° Undo Copy Duplicate Duplicate to new slide Delete" at bounding box center [446, 251] width 891 height 501
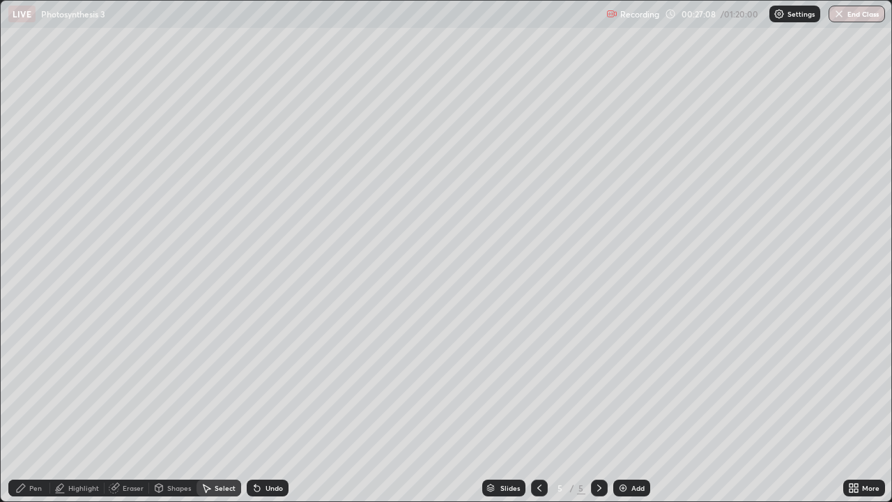
click at [220, 377] on div "Select" at bounding box center [225, 488] width 21 height 7
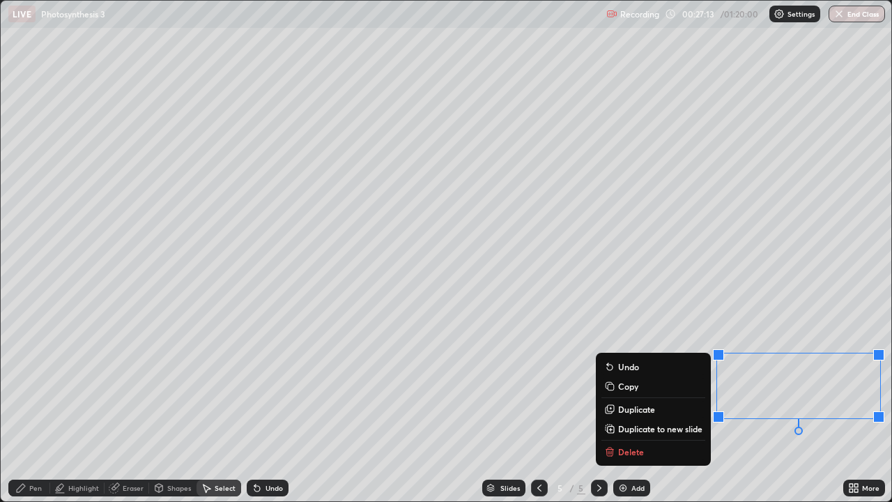
click at [632, 377] on p "Delete" at bounding box center [631, 451] width 26 height 11
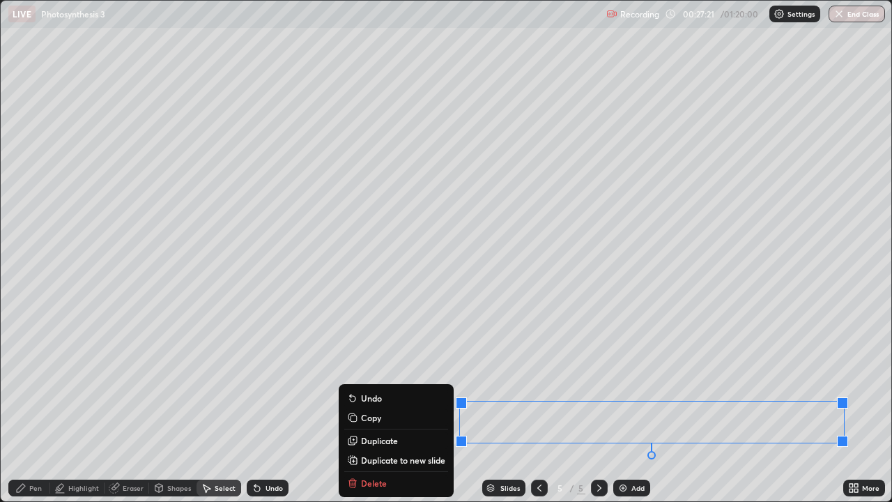
click at [697, 299] on div "0 ° Undo Copy Duplicate Duplicate to new slide Delete" at bounding box center [446, 251] width 891 height 501
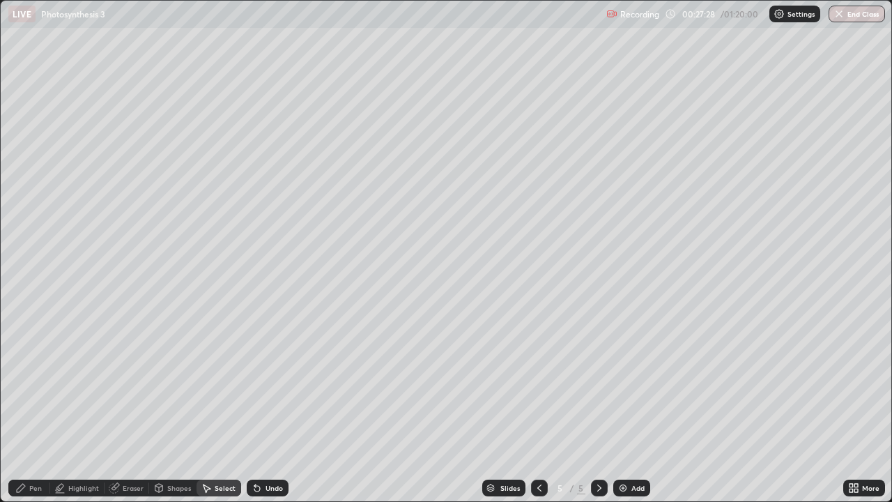
click at [121, 377] on div "Eraser" at bounding box center [127, 488] width 45 height 17
click at [21, 377] on icon at bounding box center [21, 488] width 8 height 8
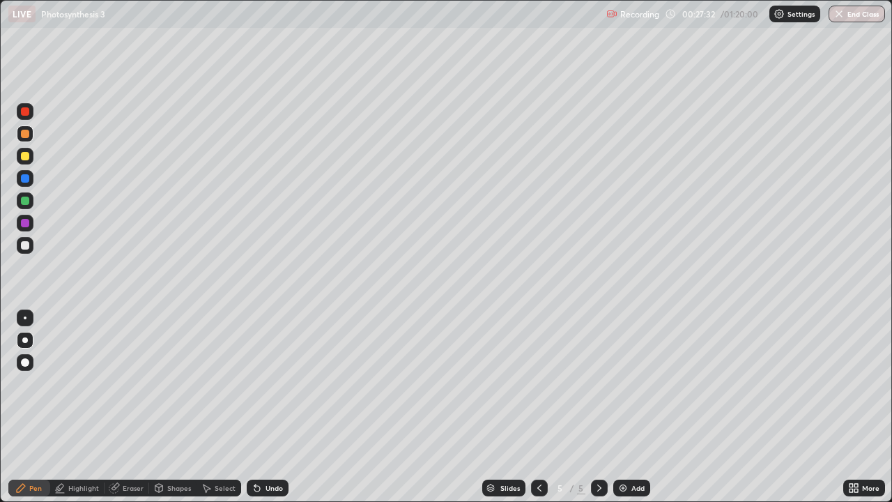
click at [24, 225] on div at bounding box center [25, 223] width 8 height 8
click at [24, 180] on div at bounding box center [25, 178] width 8 height 8
click at [632, 377] on div "Add" at bounding box center [638, 488] width 13 height 7
click at [25, 201] on div at bounding box center [25, 201] width 8 height 8
click at [538, 377] on icon at bounding box center [539, 487] width 11 height 11
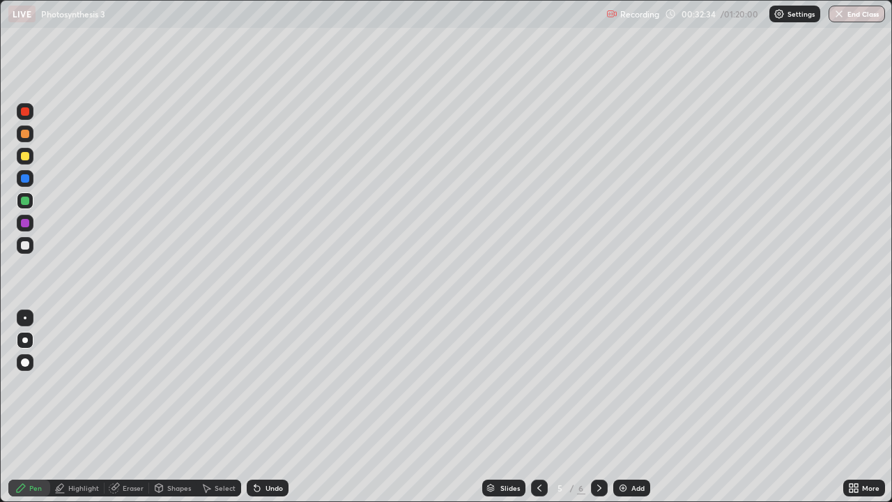
click at [600, 377] on icon at bounding box center [599, 487] width 11 height 11
click at [27, 245] on div at bounding box center [25, 245] width 8 height 8
click at [262, 377] on div "Undo" at bounding box center [268, 488] width 42 height 17
click at [22, 201] on div at bounding box center [25, 201] width 8 height 8
click at [21, 248] on div at bounding box center [25, 245] width 8 height 8
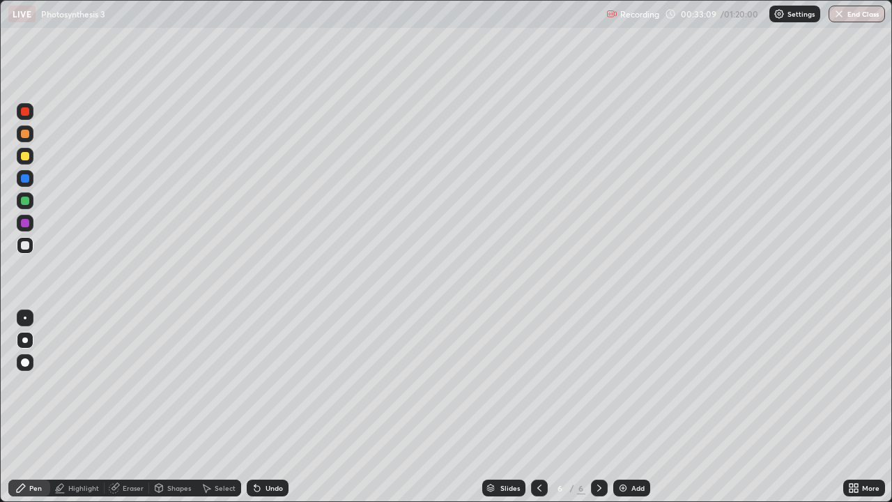
click at [26, 225] on div at bounding box center [25, 223] width 8 height 8
click at [26, 155] on div at bounding box center [25, 156] width 8 height 8
click at [29, 182] on div at bounding box center [25, 178] width 17 height 17
click at [84, 377] on div "Highlight" at bounding box center [77, 488] width 54 height 17
click at [25, 377] on icon at bounding box center [25, 440] width 11 height 11
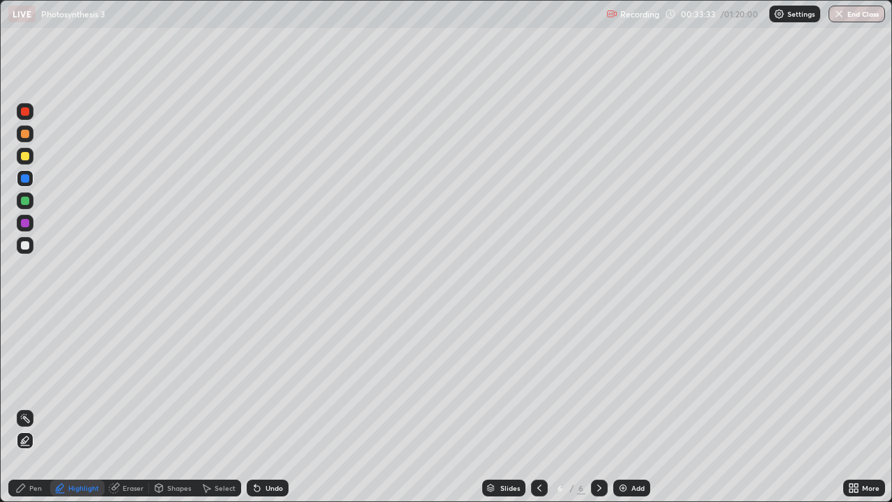
click at [33, 377] on div "Pen" at bounding box center [29, 488] width 42 height 17
click at [24, 226] on div at bounding box center [25, 223] width 8 height 8
click at [21, 202] on div at bounding box center [25, 201] width 8 height 8
click at [25, 224] on div at bounding box center [25, 223] width 8 height 8
click at [218, 377] on div "Select" at bounding box center [225, 488] width 21 height 7
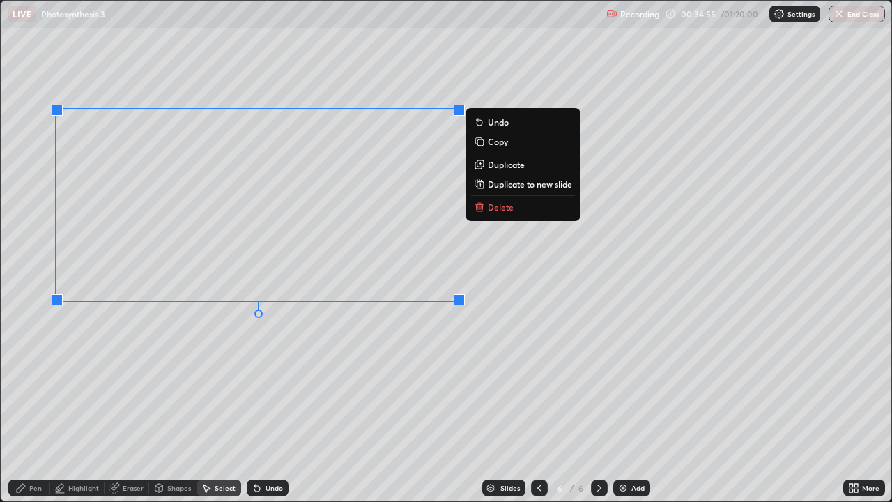
click at [185, 369] on div "0 ° Undo Copy Duplicate Duplicate to new slide Delete" at bounding box center [446, 251] width 891 height 501
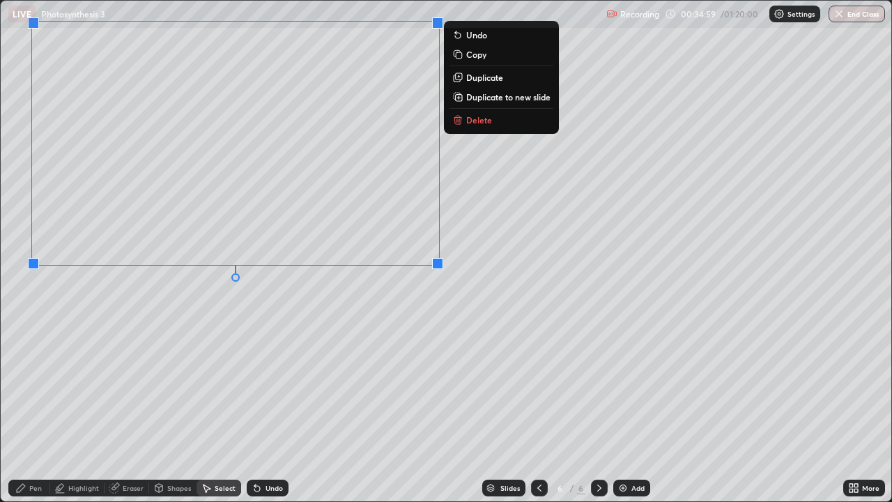
click at [211, 350] on div "0 ° Undo Copy Duplicate Duplicate to new slide Delete" at bounding box center [446, 251] width 891 height 501
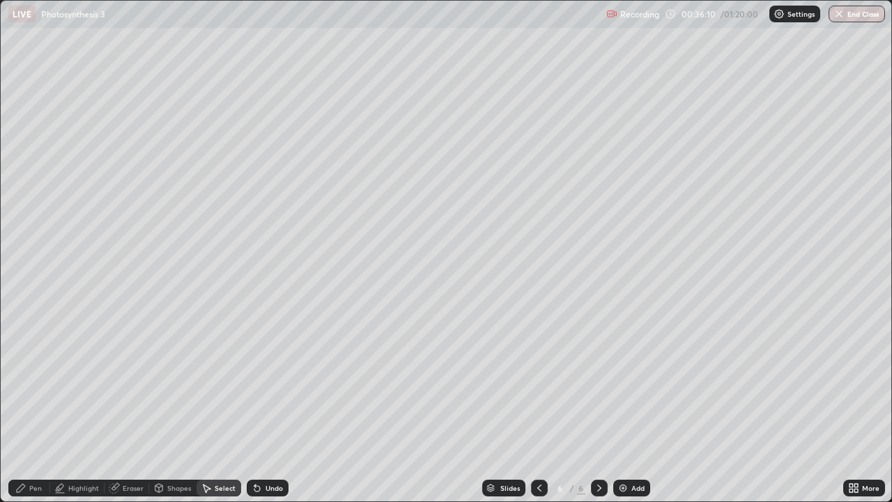
click at [25, 377] on icon at bounding box center [20, 487] width 11 height 11
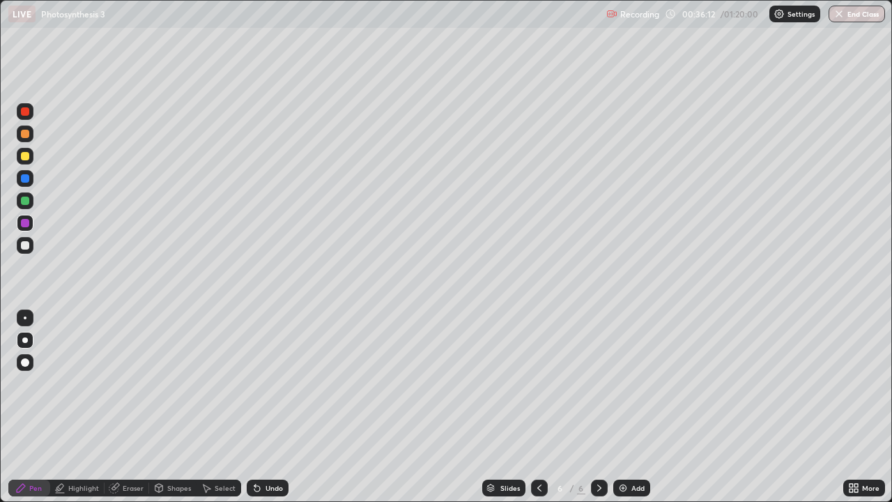
click at [25, 131] on div at bounding box center [25, 134] width 8 height 8
click at [24, 223] on div at bounding box center [25, 223] width 8 height 8
click at [26, 200] on div at bounding box center [25, 201] width 8 height 8
click at [26, 243] on div at bounding box center [25, 245] width 8 height 8
click at [27, 225] on div at bounding box center [25, 223] width 8 height 8
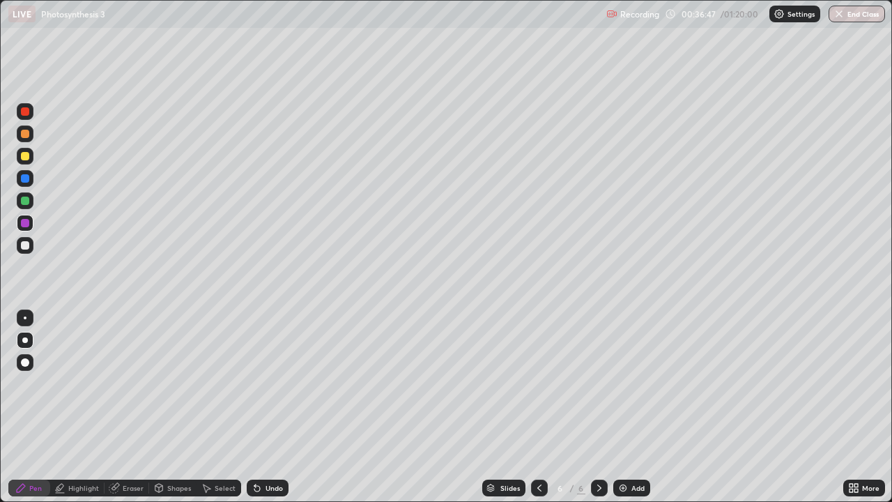
click at [26, 248] on div at bounding box center [25, 245] width 8 height 8
click at [25, 177] on div at bounding box center [25, 178] width 8 height 8
click at [25, 204] on div at bounding box center [25, 201] width 8 height 8
click at [27, 222] on div at bounding box center [25, 223] width 8 height 8
click at [24, 114] on div at bounding box center [25, 111] width 8 height 8
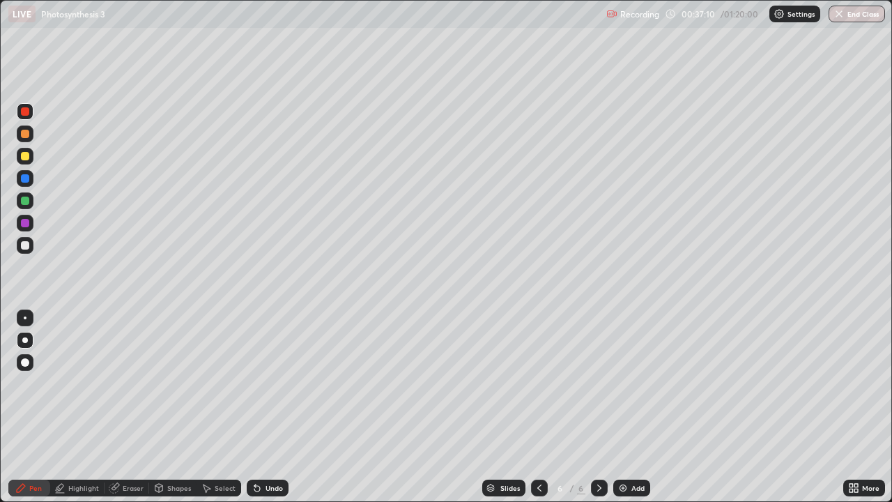
click at [31, 360] on div at bounding box center [25, 362] width 17 height 17
click at [345, 377] on div "Slides 6 / 6 Add" at bounding box center [566, 488] width 555 height 28
click at [342, 377] on div "Slides 6 / 6 Add" at bounding box center [566, 488] width 555 height 28
click at [347, 377] on div "Slides 6 / 6 Add" at bounding box center [566, 488] width 555 height 28
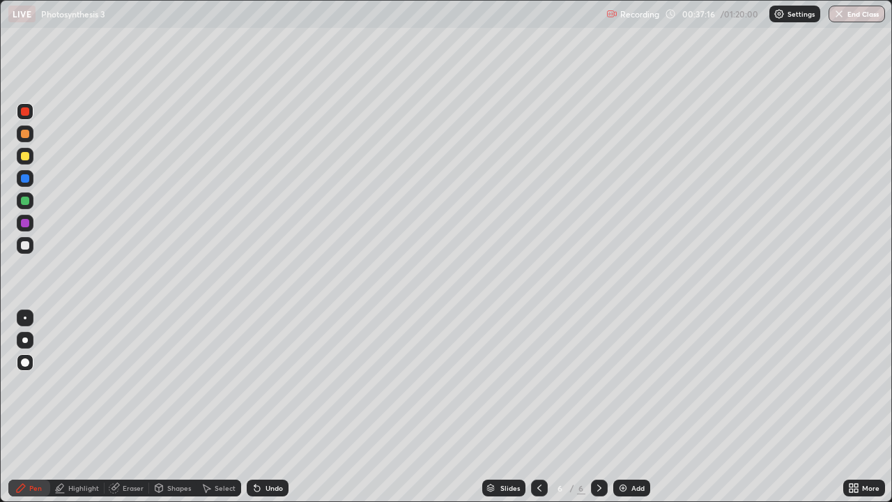
click at [343, 377] on div "Slides 6 / 6 Add" at bounding box center [566, 488] width 555 height 28
click at [341, 377] on div "Slides 6 / 6 Add" at bounding box center [566, 488] width 555 height 28
click at [347, 377] on div "Slides 6 / 6 Add" at bounding box center [566, 488] width 555 height 28
click at [26, 340] on div at bounding box center [25, 340] width 6 height 6
click at [23, 201] on div at bounding box center [25, 201] width 8 height 8
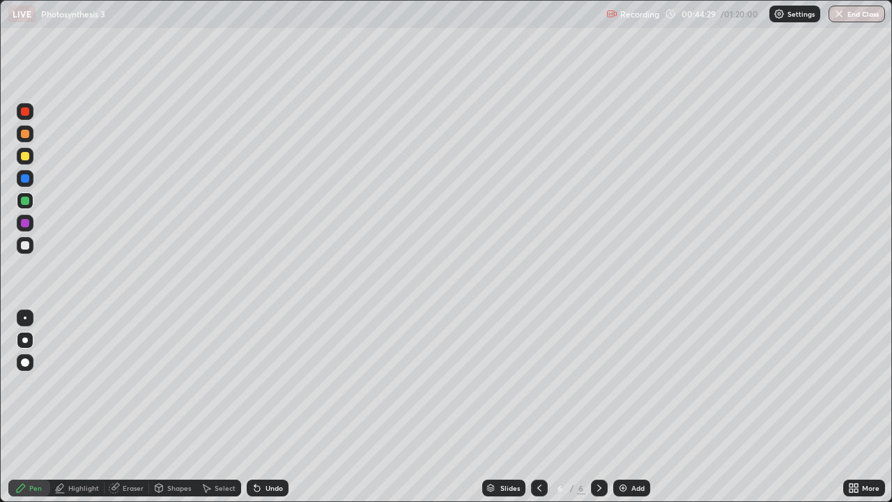
click at [215, 377] on div "Select" at bounding box center [225, 488] width 21 height 7
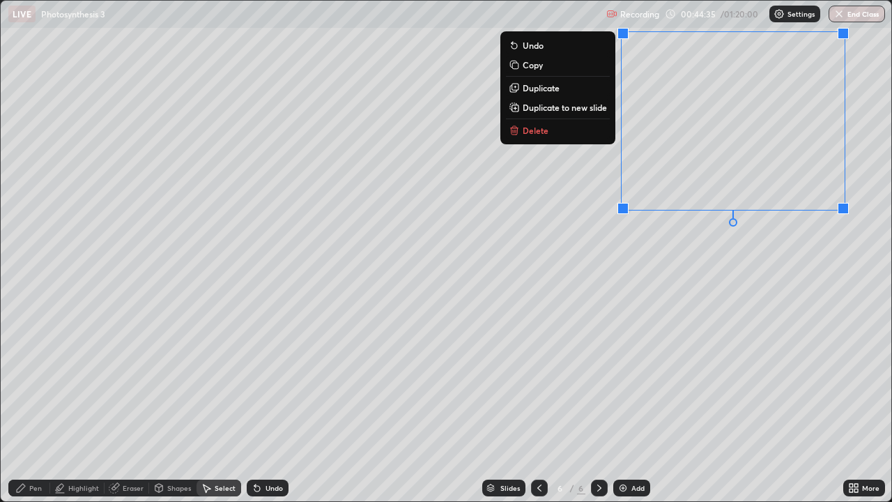
click at [689, 328] on div "0 ° Undo Copy Duplicate Duplicate to new slide Delete" at bounding box center [446, 251] width 891 height 501
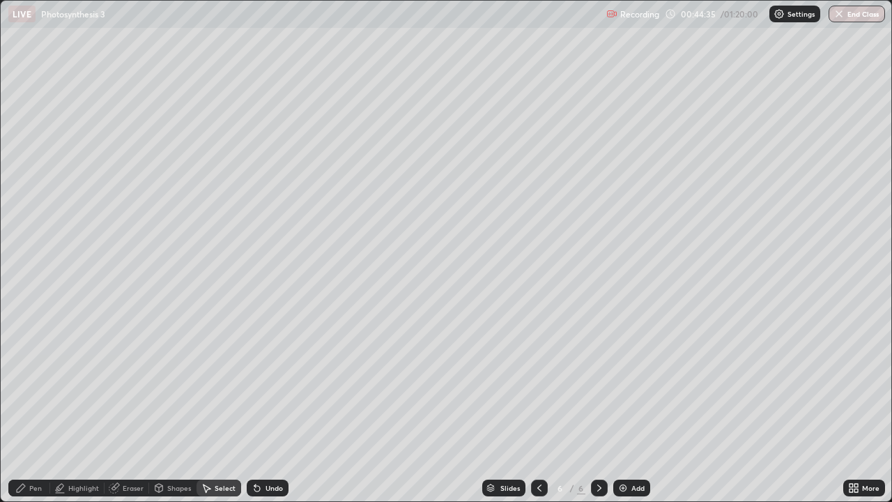
click at [34, 377] on div "Pen" at bounding box center [35, 488] width 13 height 7
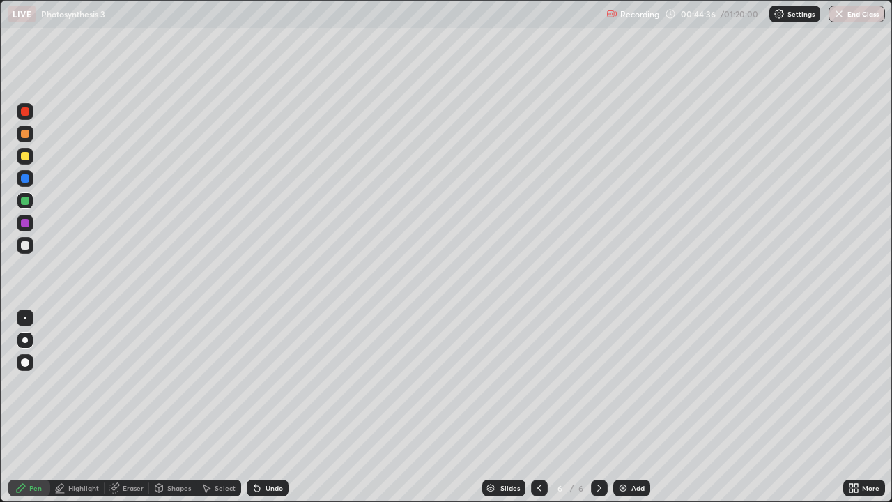
click at [23, 222] on div at bounding box center [25, 223] width 8 height 8
click at [622, 377] on img at bounding box center [623, 487] width 11 height 11
click at [26, 137] on div at bounding box center [25, 134] width 8 height 8
click at [27, 156] on div at bounding box center [25, 156] width 8 height 8
click at [26, 135] on div at bounding box center [25, 134] width 8 height 8
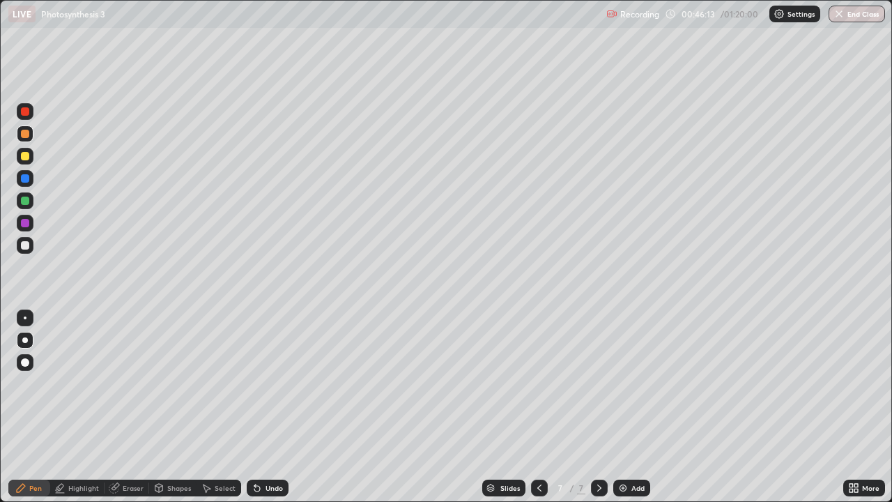
click at [25, 157] on div at bounding box center [25, 156] width 8 height 8
click at [266, 377] on div "Undo" at bounding box center [274, 488] width 17 height 7
click at [261, 377] on div "Undo" at bounding box center [268, 488] width 42 height 17
click at [25, 139] on div at bounding box center [25, 134] width 17 height 17
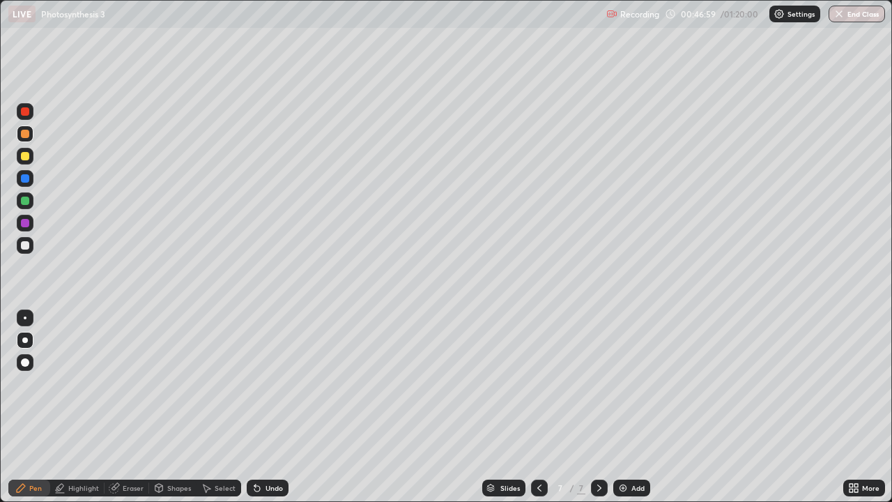
click at [24, 201] on div at bounding box center [25, 201] width 8 height 8
click at [27, 221] on div at bounding box center [25, 223] width 8 height 8
click at [24, 226] on div at bounding box center [25, 223] width 8 height 8
click at [30, 228] on div at bounding box center [25, 223] width 17 height 17
click at [25, 114] on div at bounding box center [25, 111] width 8 height 8
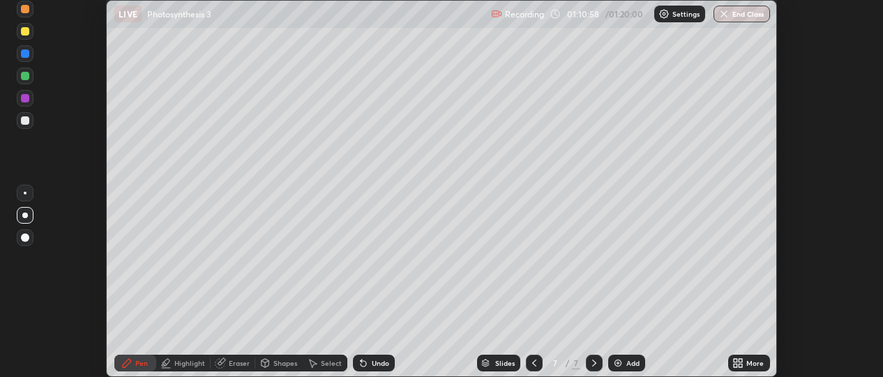
scroll to position [69346, 68840]
click at [744, 10] on button "End Class" at bounding box center [741, 14] width 56 height 17
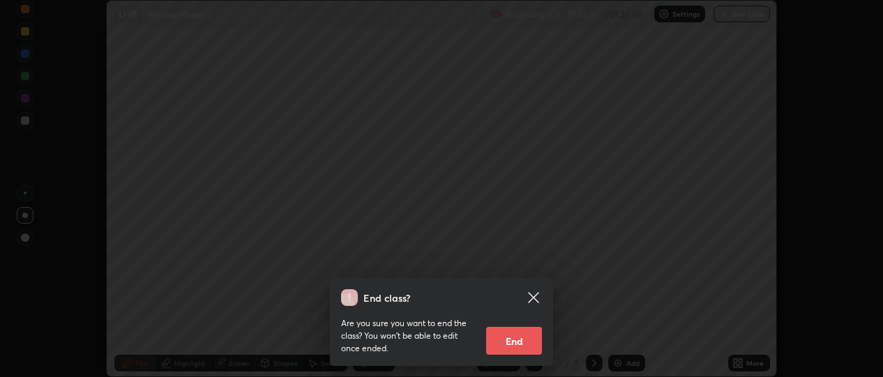
click at [517, 346] on button "End" at bounding box center [514, 341] width 56 height 28
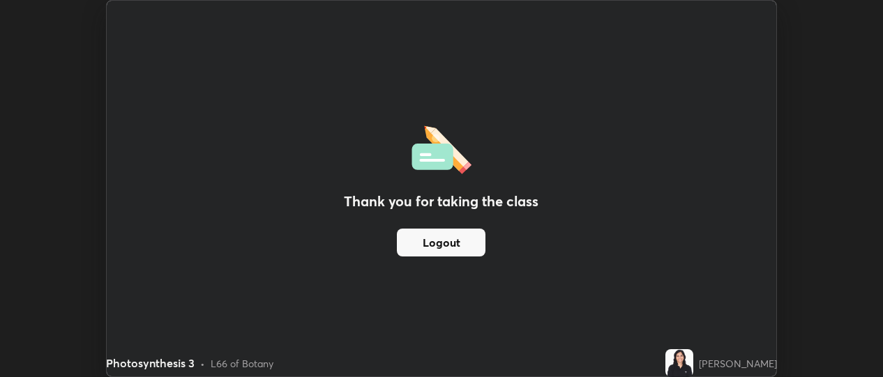
click at [468, 243] on button "Logout" at bounding box center [441, 243] width 89 height 28
